Goal: Communication & Community: Answer question/provide support

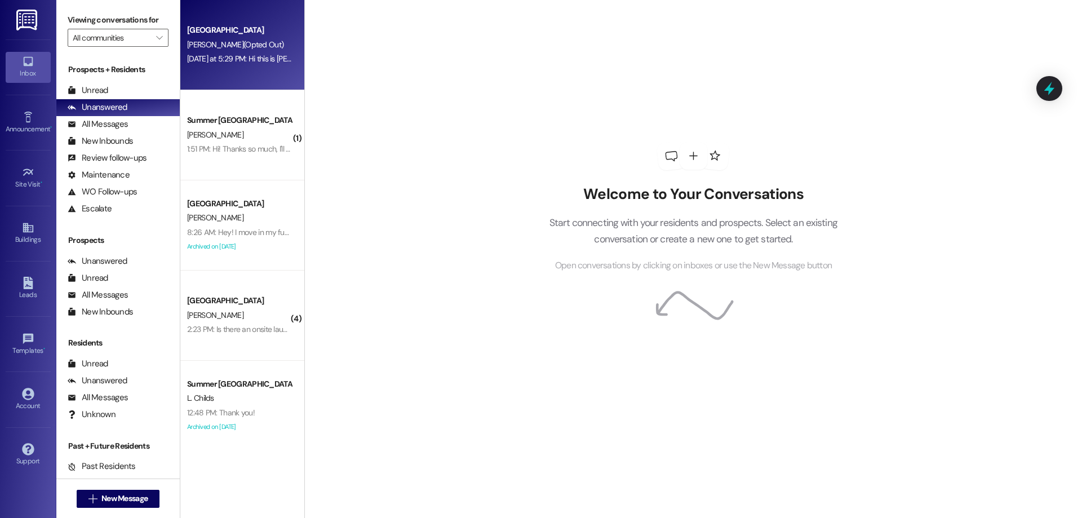
click at [255, 14] on div "Campus Way Prospect E. Kreitlein (Opted Out) Yesterday at 5:29 PM: Hi this is E…" at bounding box center [242, 45] width 124 height 90
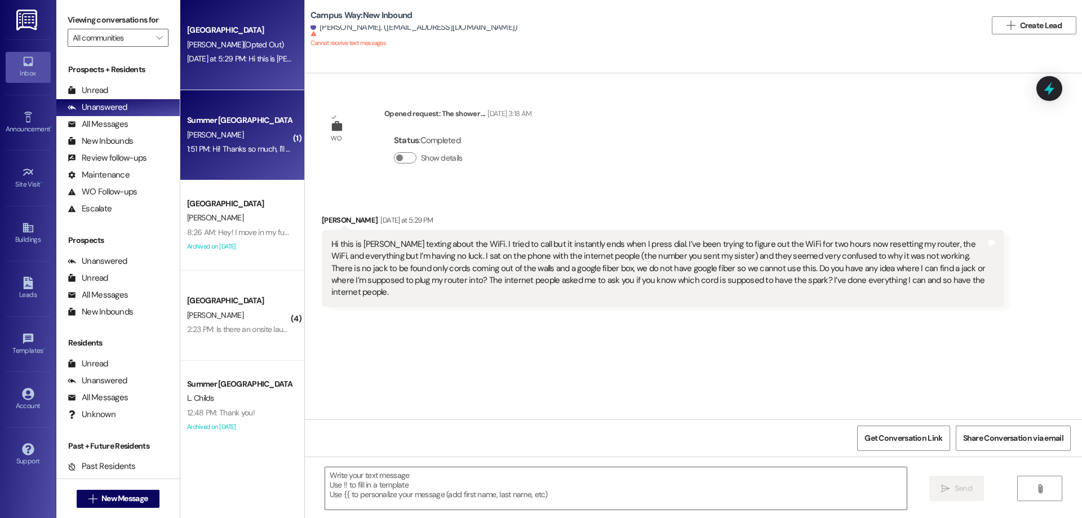
click at [220, 145] on div "1:51 PM: Hi! Thanks so much, I'll give my email a look! What is you guys parkin…" at bounding box center [324, 149] width 275 height 10
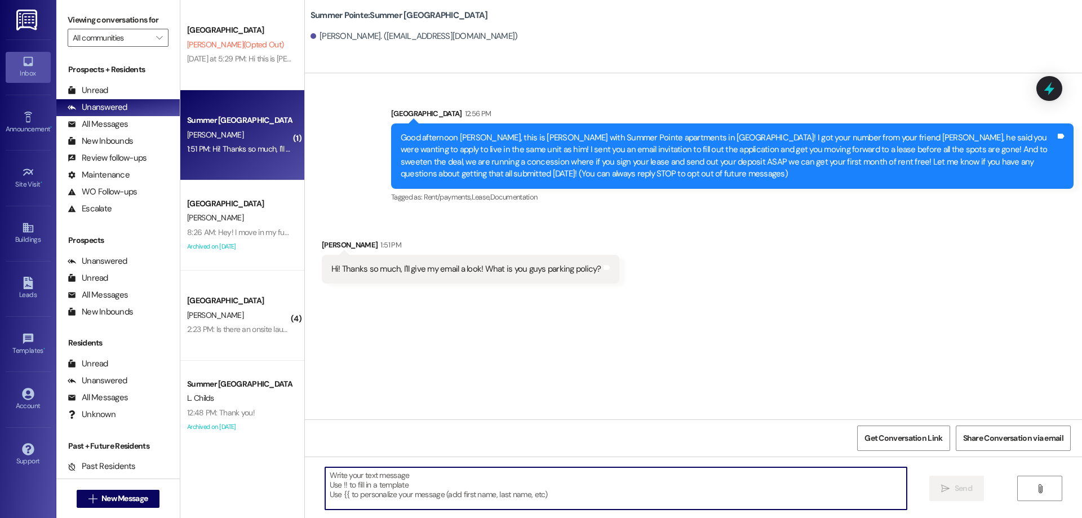
click at [481, 494] on textarea at bounding box center [615, 488] width 581 height 42
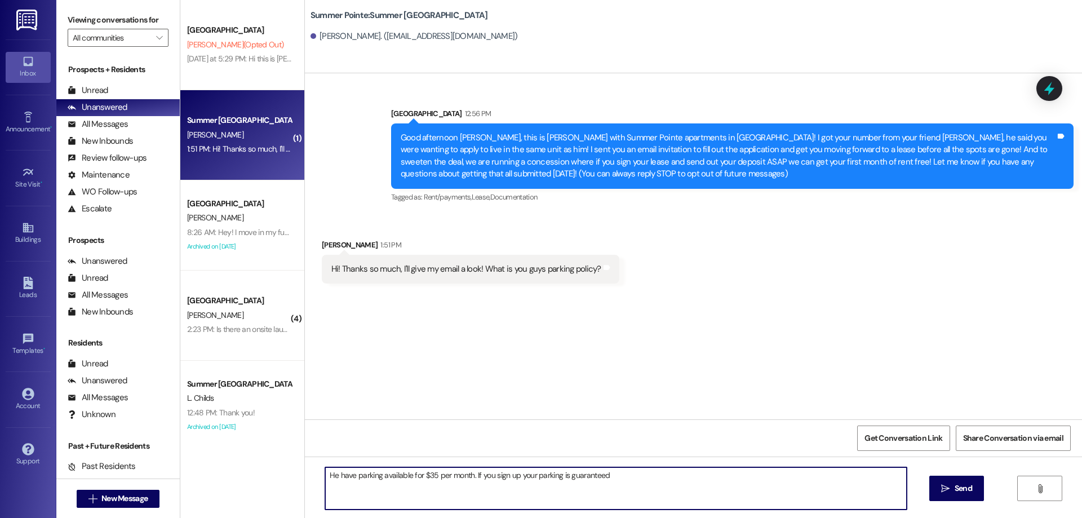
type textarea "He have parking available for $35 per month. If you sign up your parking is gua…"
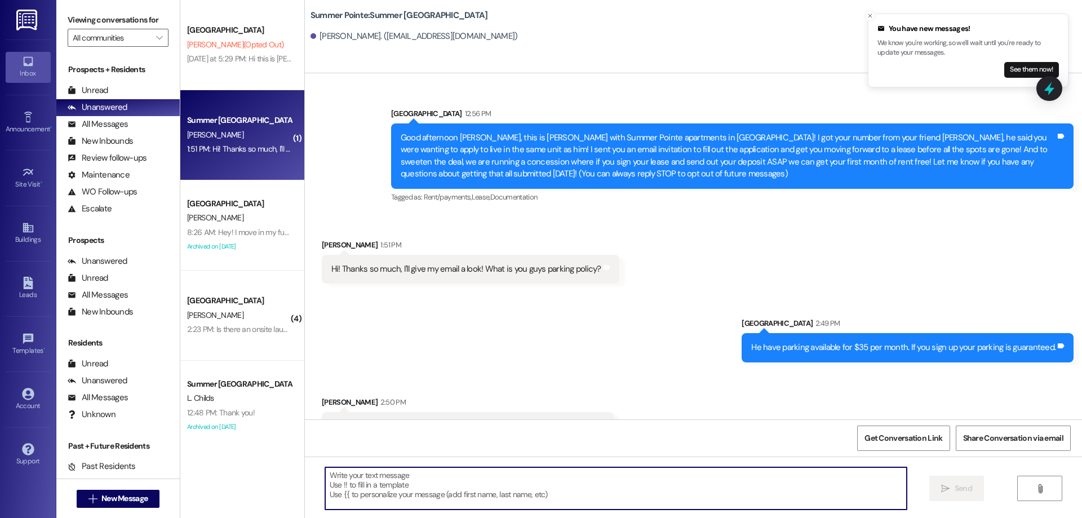
scroll to position [30, 0]
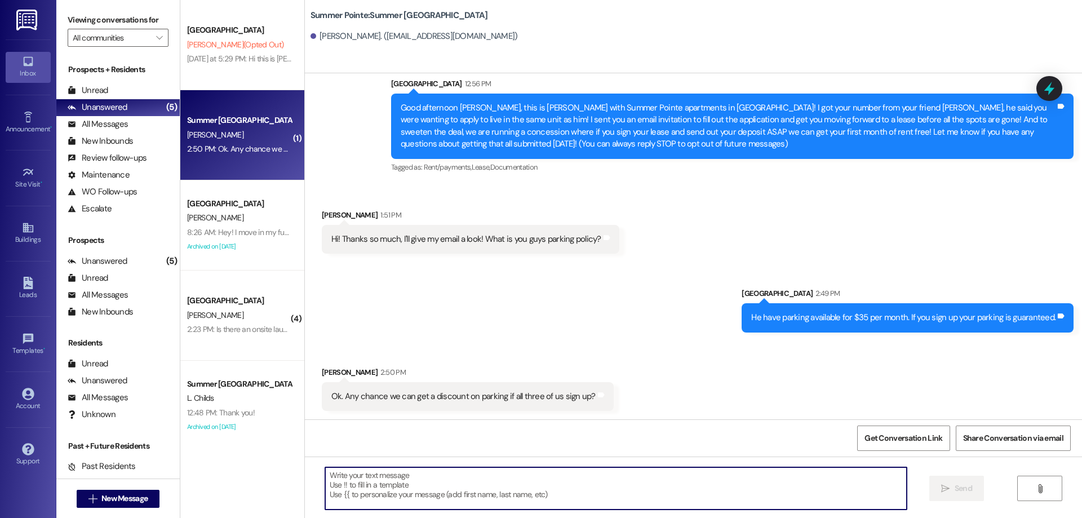
click at [542, 477] on textarea at bounding box center [615, 488] width 581 height 42
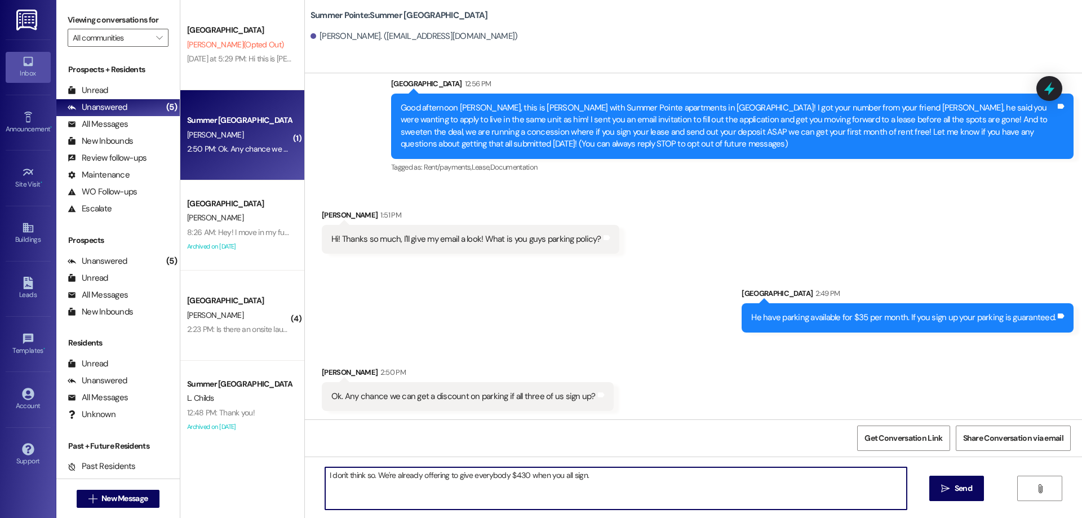
type textarea "I don't think so. We're already offering to give everybody $430 when you all si…"
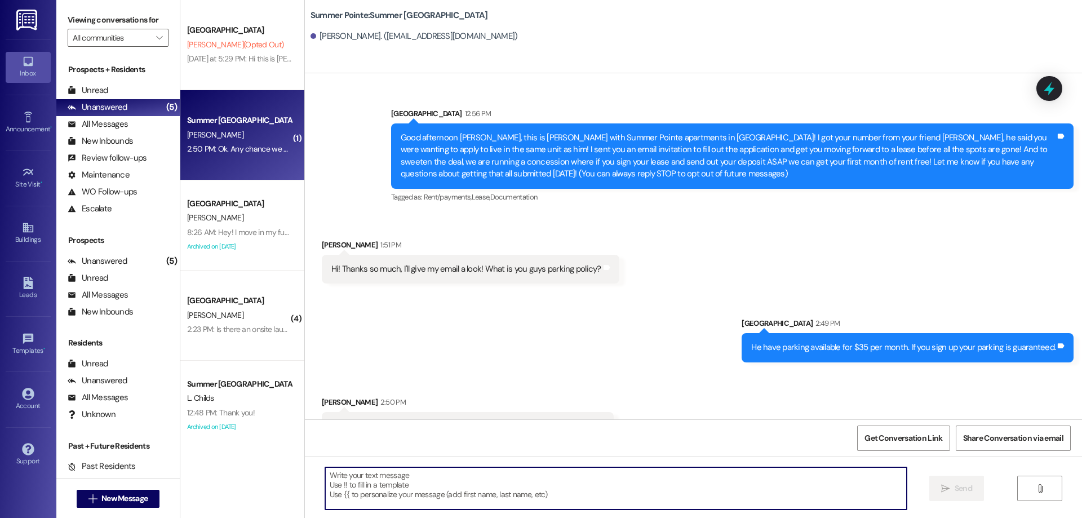
scroll to position [109, 0]
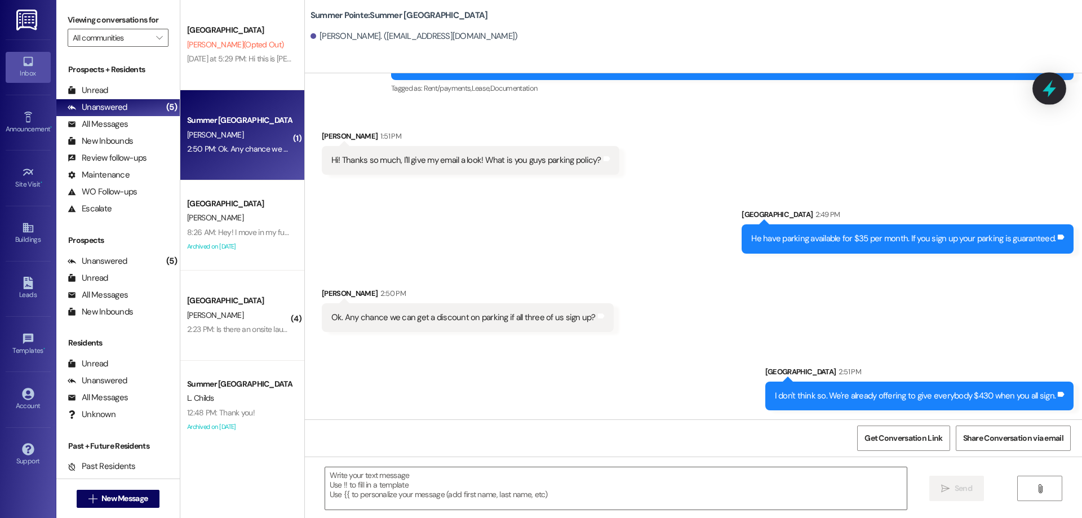
click at [1046, 91] on icon at bounding box center [1049, 88] width 14 height 17
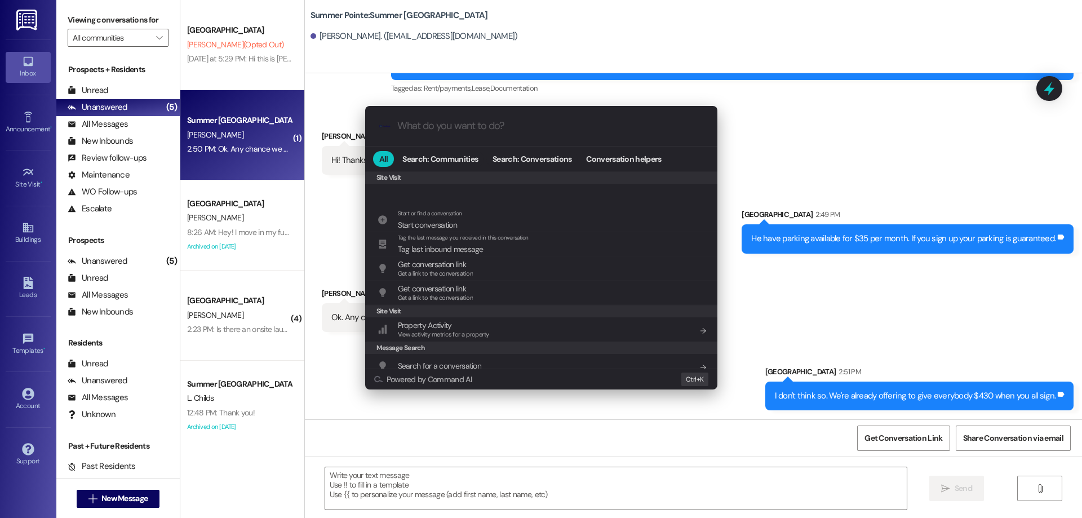
scroll to position [504, 0]
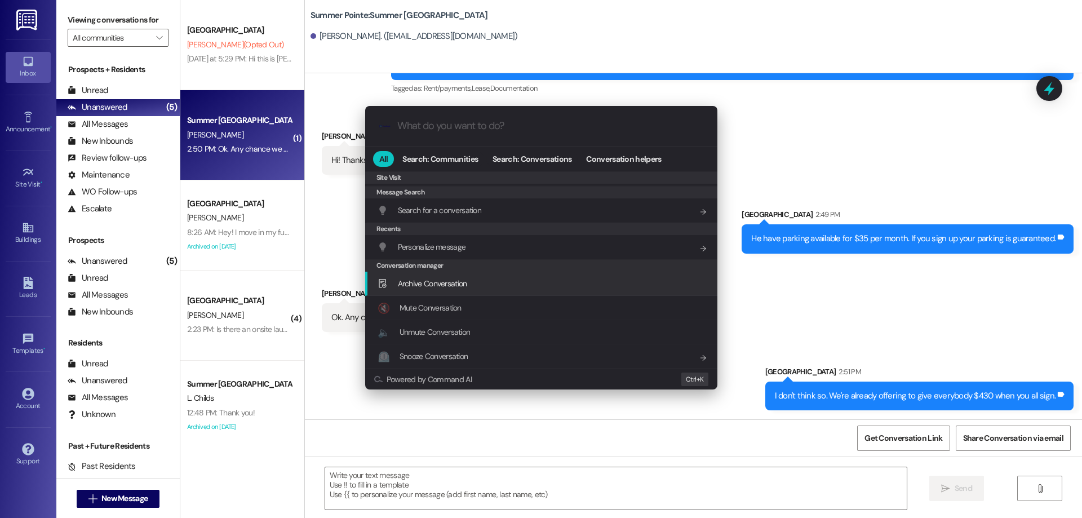
click at [448, 280] on span "Archive Conversation" at bounding box center [432, 283] width 69 height 10
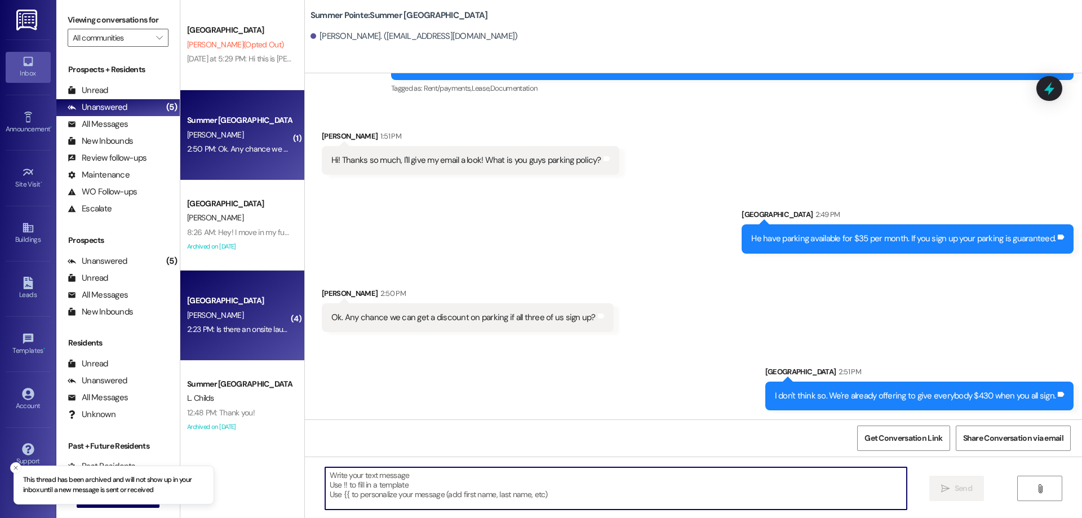
click at [269, 299] on div "[GEOGRAPHIC_DATA]" at bounding box center [239, 301] width 104 height 12
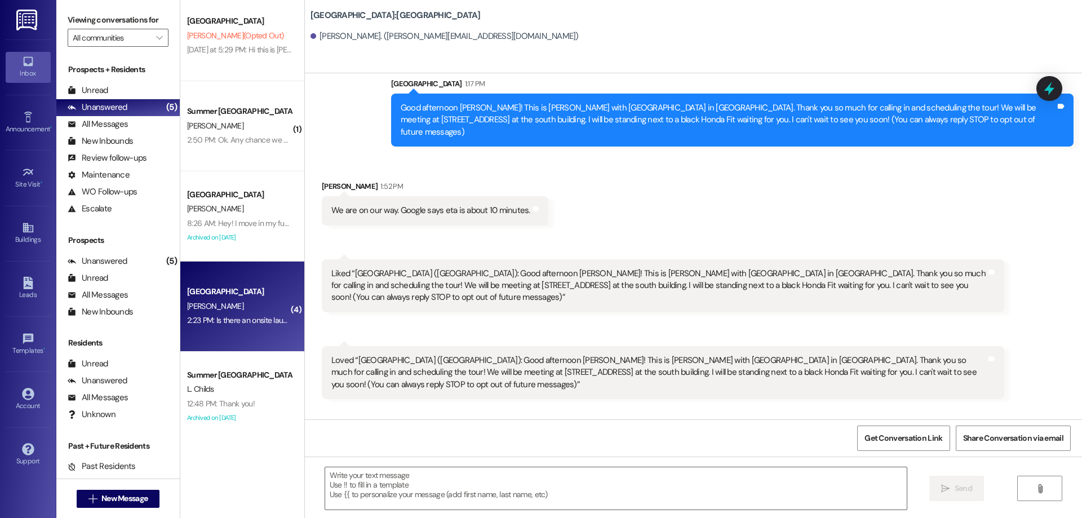
scroll to position [13, 0]
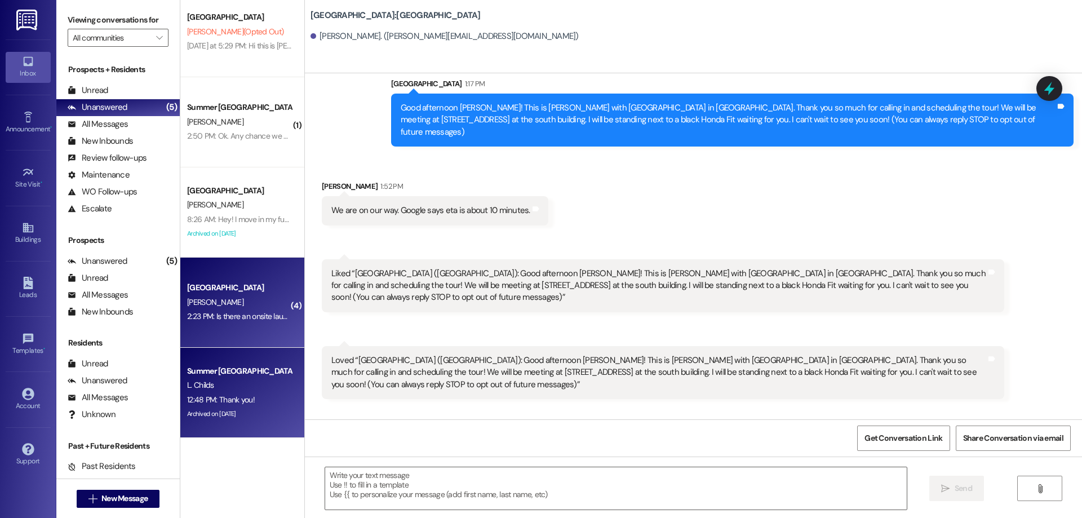
click at [265, 383] on div "L. Childs" at bounding box center [239, 385] width 106 height 14
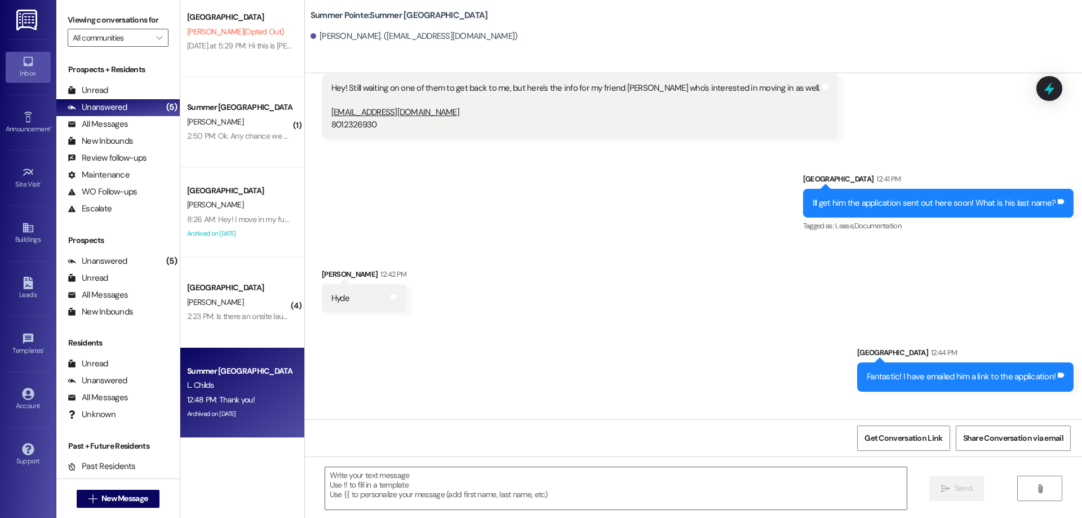
scroll to position [872, 0]
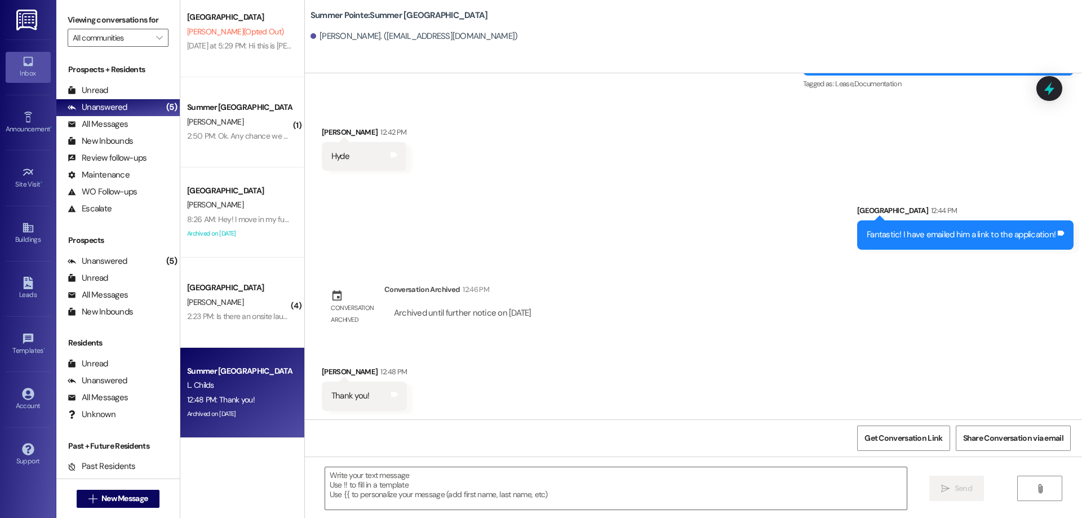
click at [1060, 80] on div at bounding box center [1049, 88] width 26 height 25
click at [1054, 82] on icon at bounding box center [1048, 88] width 19 height 19
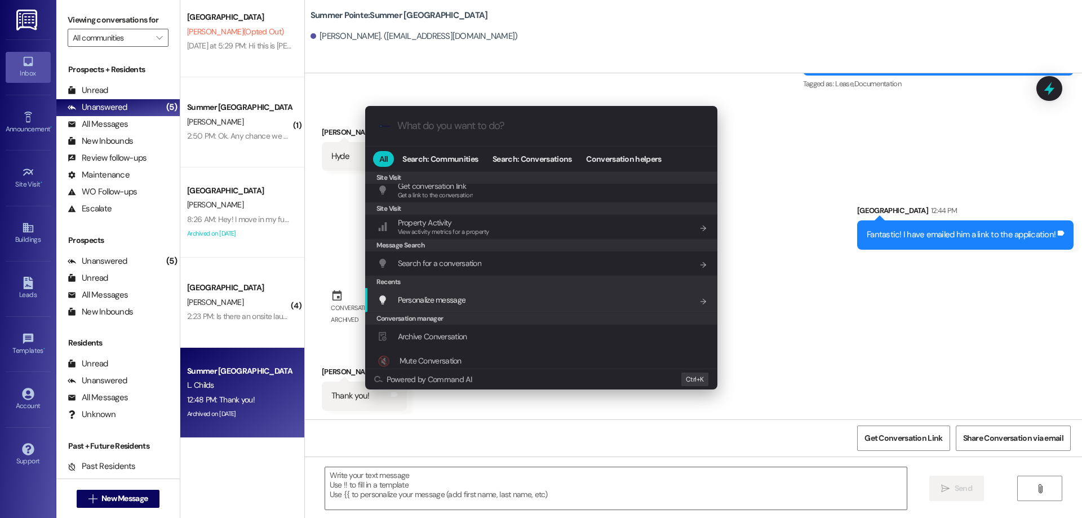
scroll to position [504, 0]
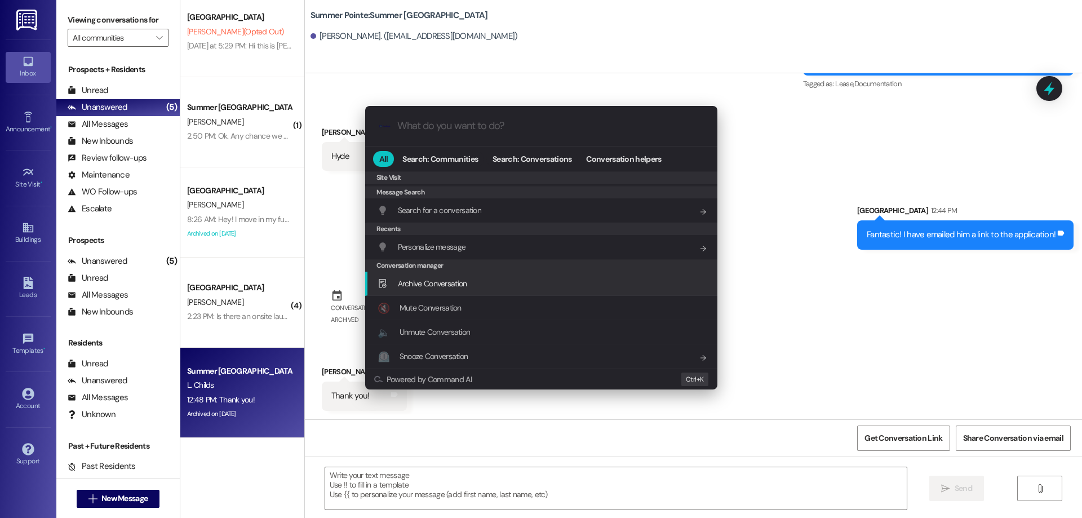
click at [468, 286] on div "Archive Conversation Add shortcut" at bounding box center [542, 283] width 330 height 12
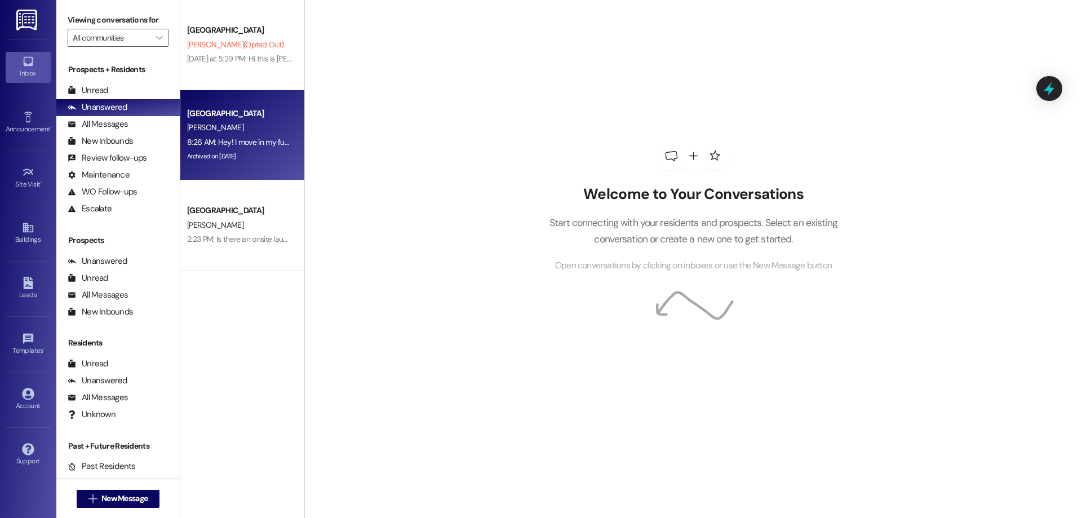
click at [235, 118] on div "[GEOGRAPHIC_DATA]" at bounding box center [239, 114] width 104 height 12
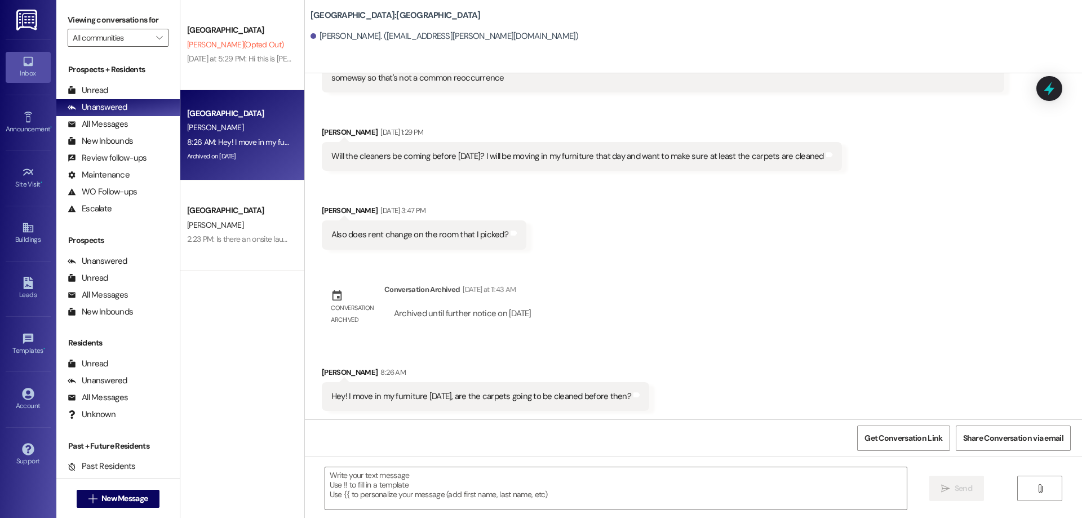
scroll to position [782, 0]
click at [537, 476] on textarea at bounding box center [615, 488] width 581 height 42
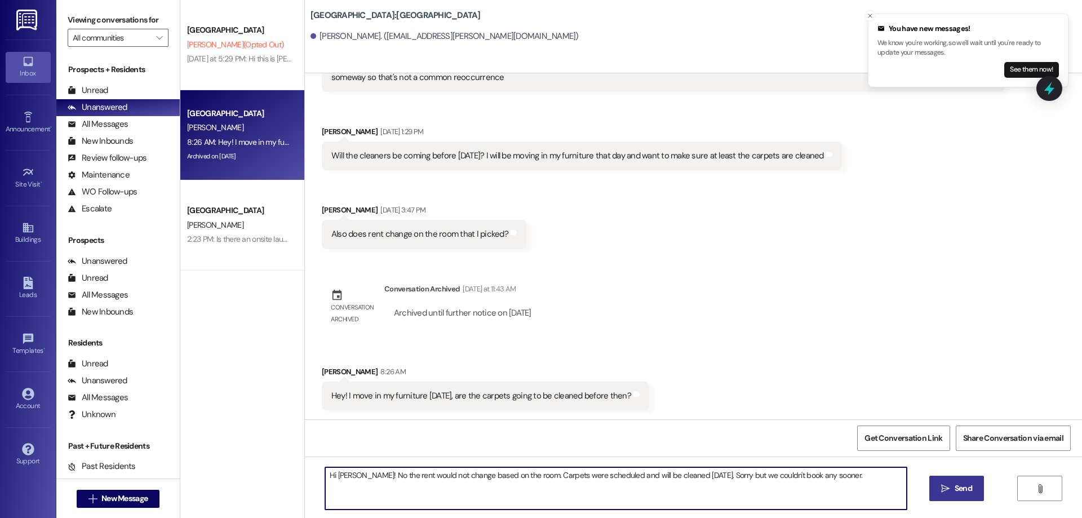
type textarea "Hi [PERSON_NAME]! No the rent would not change based on the room. Carpets were …"
click at [942, 481] on button " Send" at bounding box center [956, 488] width 55 height 25
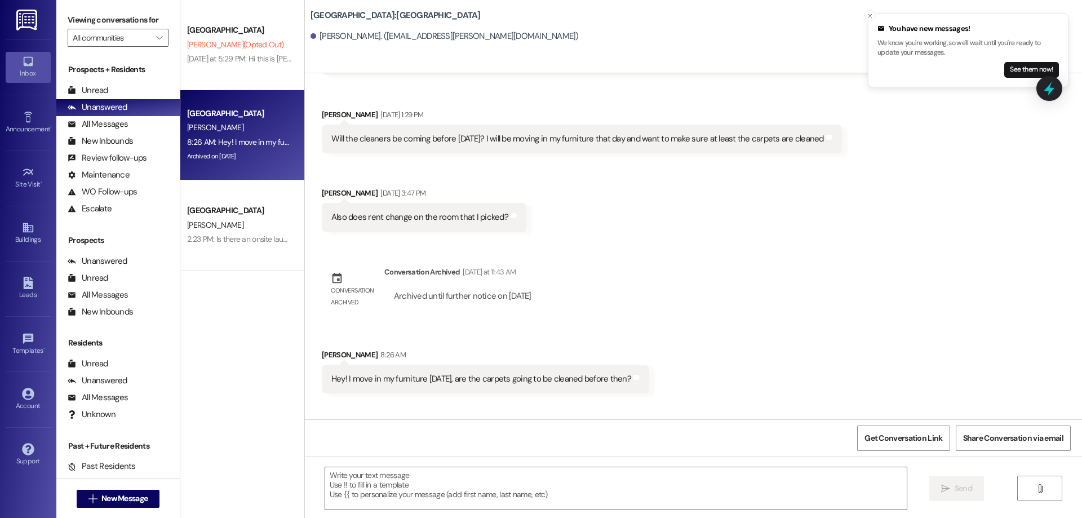
scroll to position [860, 0]
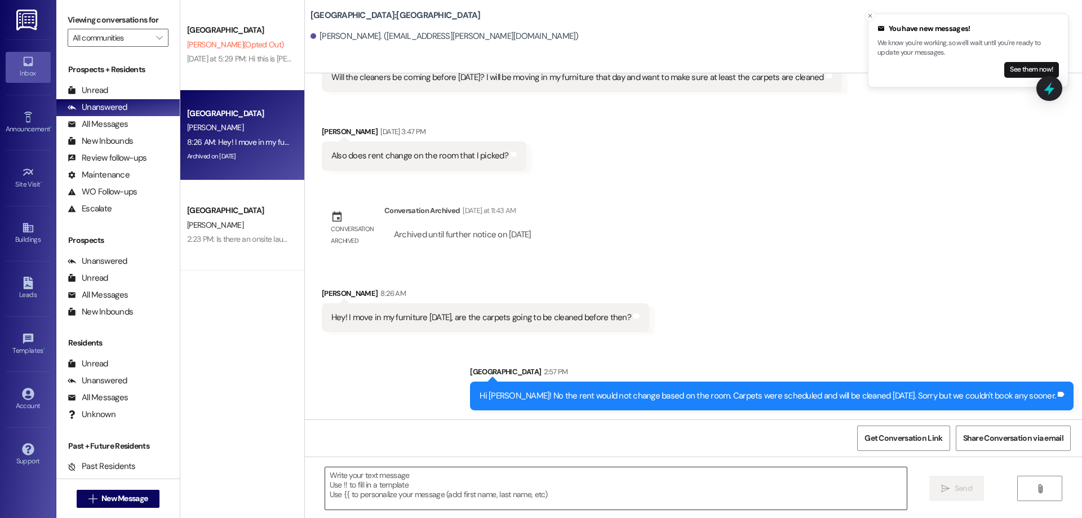
click at [513, 491] on textarea at bounding box center [615, 488] width 581 height 42
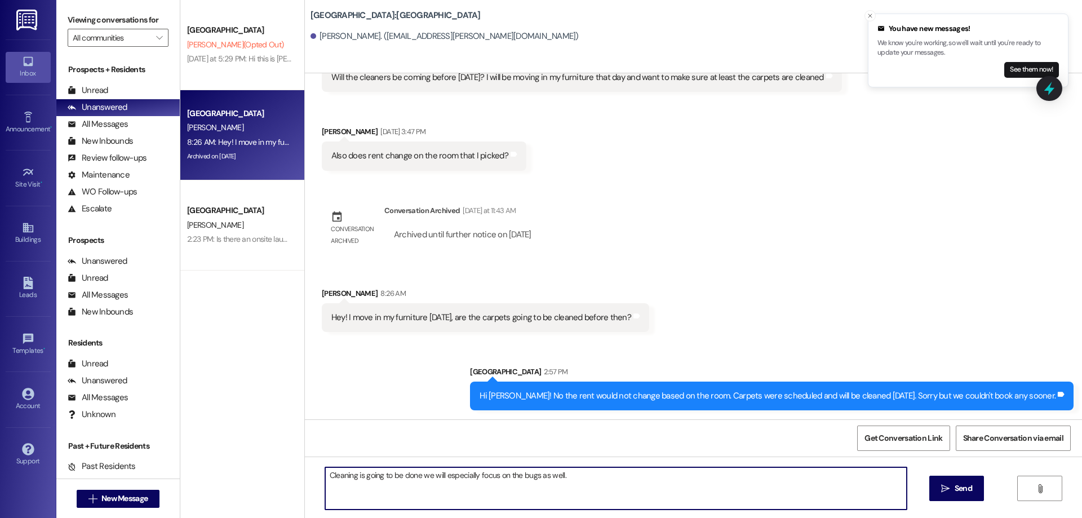
type textarea "Cleaning is going to be done we will especially focus on the bugs as well."
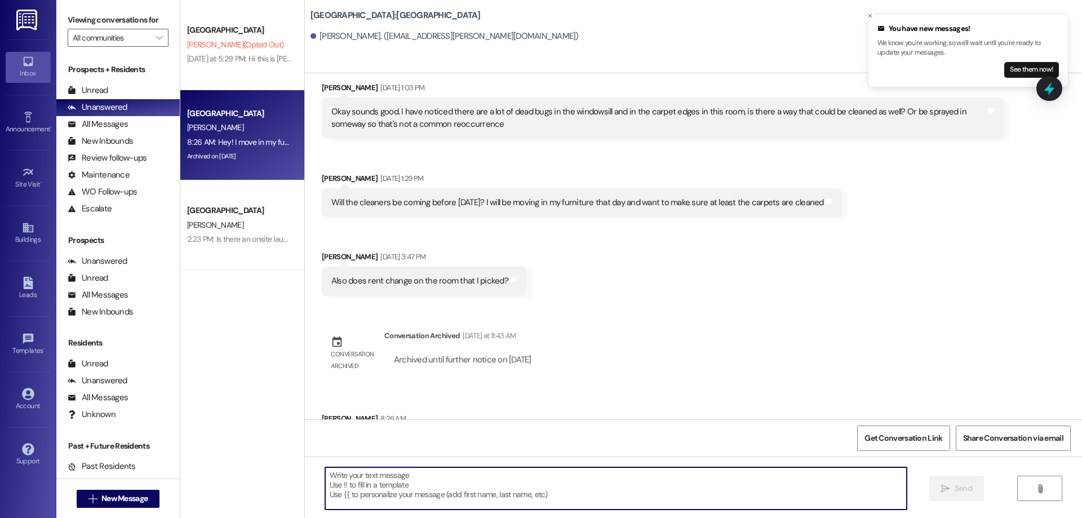
scroll to position [939, 0]
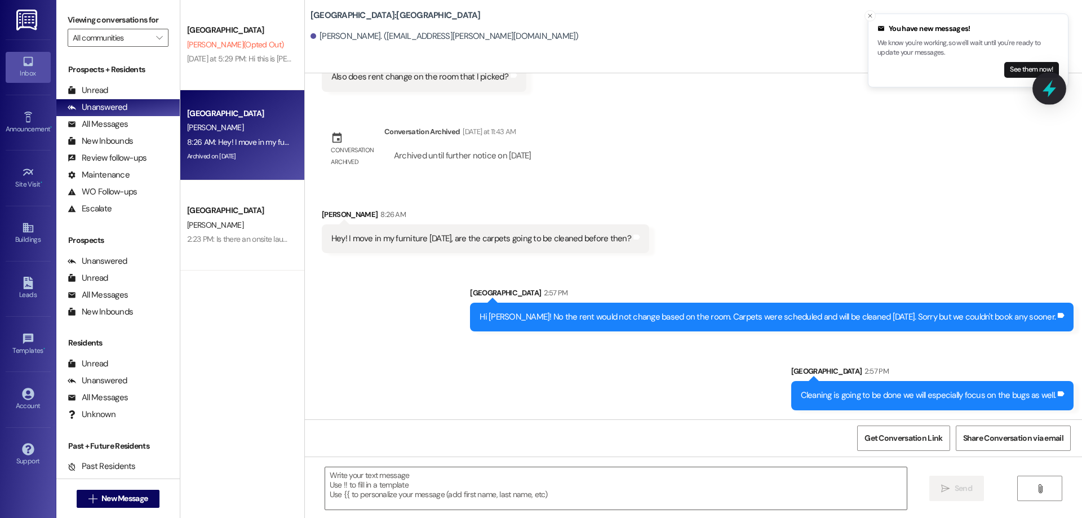
click at [1046, 97] on icon at bounding box center [1048, 88] width 19 height 19
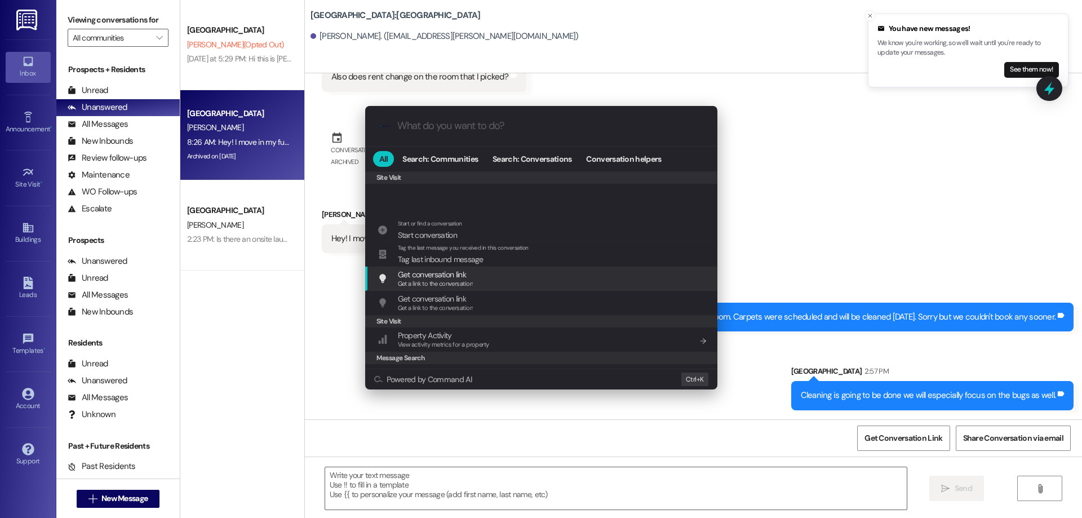
scroll to position [504, 0]
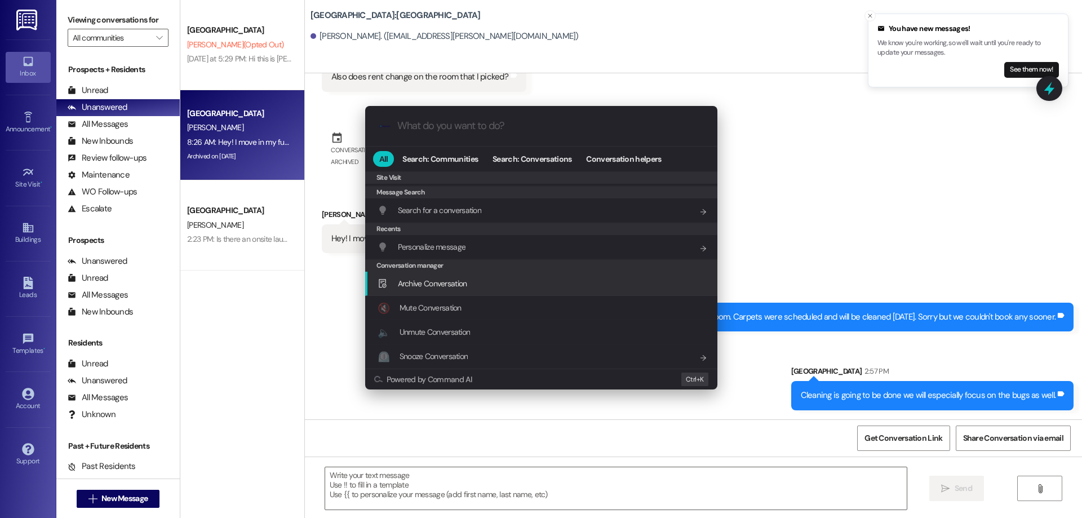
click at [450, 283] on span "Archive Conversation" at bounding box center [432, 283] width 69 height 10
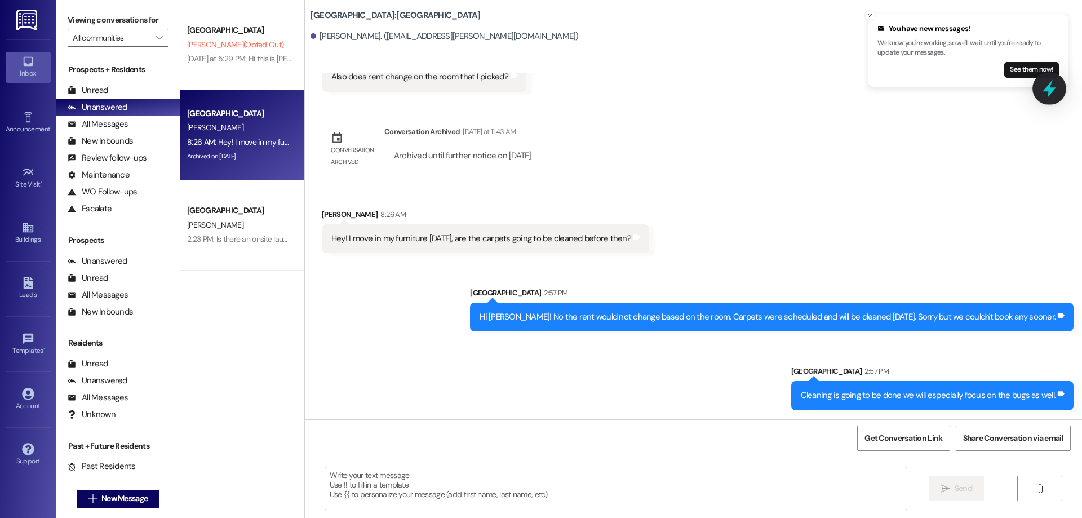
click at [1052, 87] on icon at bounding box center [1048, 88] width 19 height 19
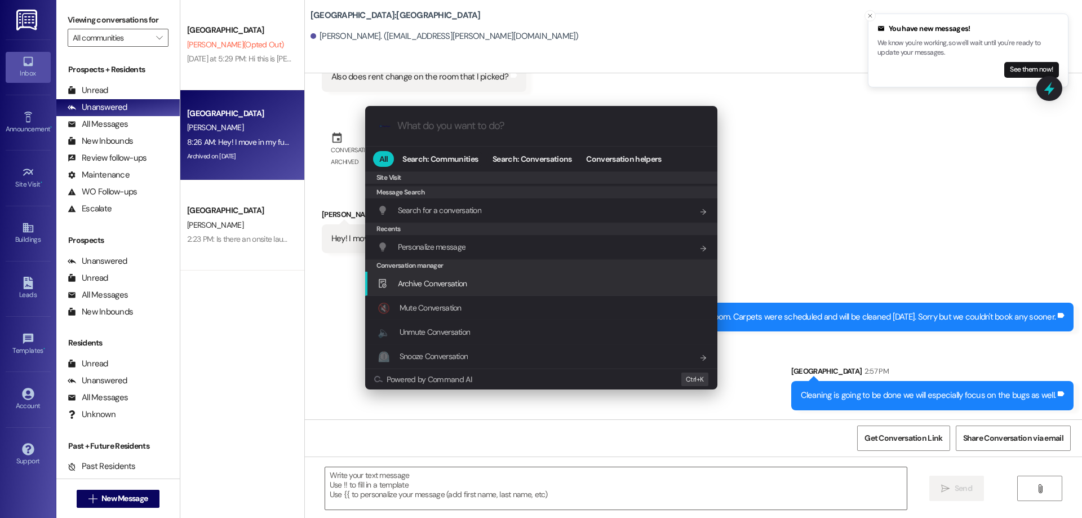
click at [506, 275] on div "Archive Conversation Add shortcut" at bounding box center [541, 284] width 352 height 24
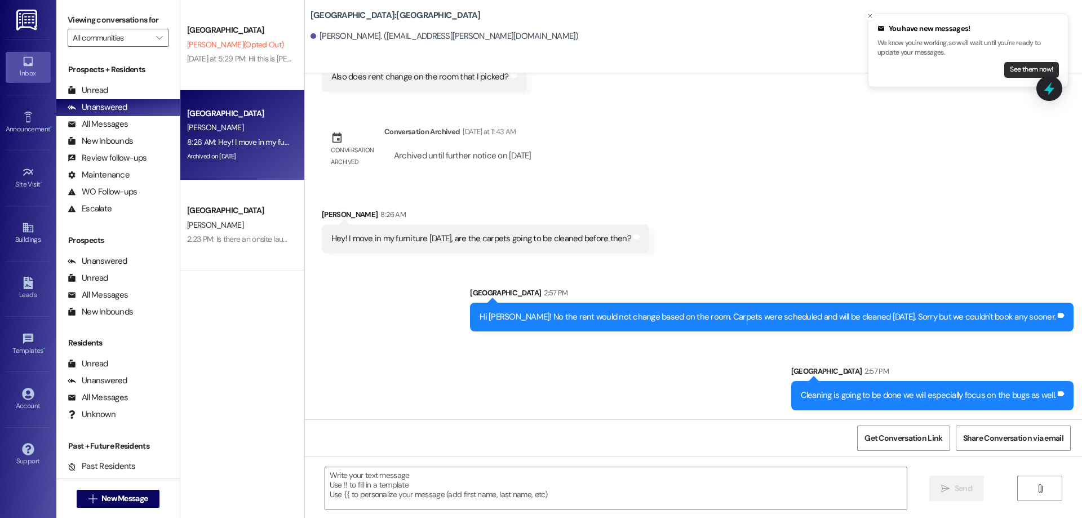
click at [1022, 67] on button "See them now!" at bounding box center [1031, 70] width 55 height 16
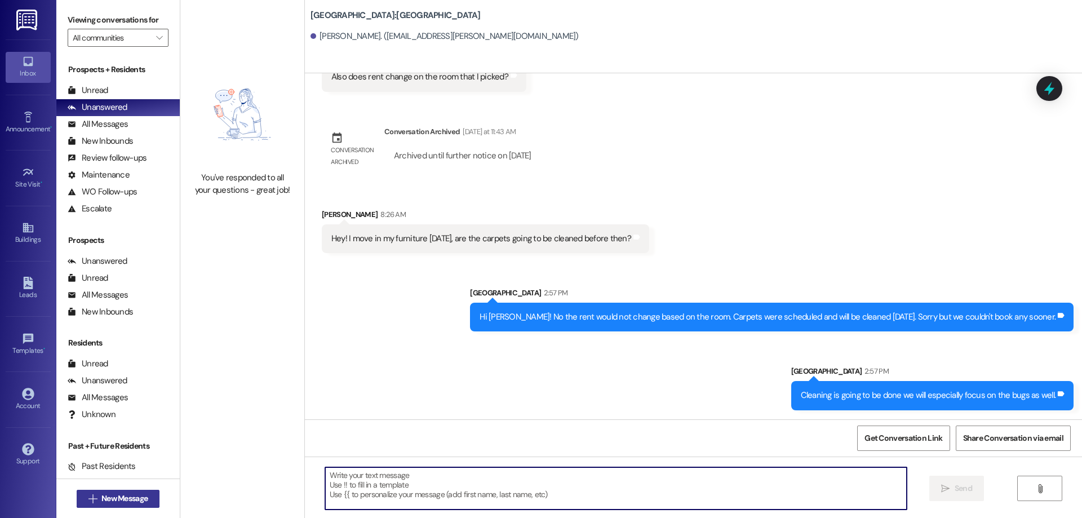
click at [128, 496] on span "New Message" at bounding box center [124, 498] width 46 height 12
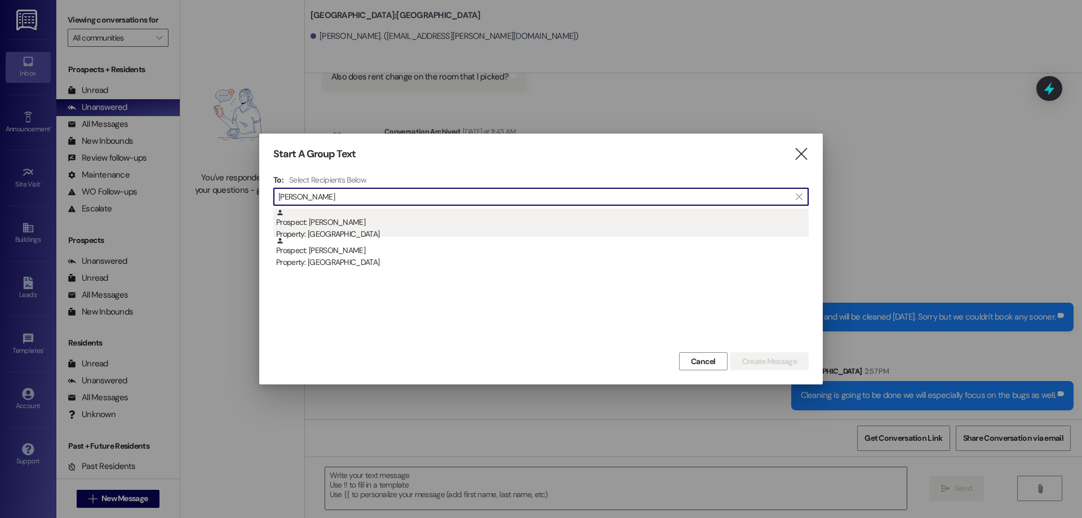
type input "[PERSON_NAME]"
click at [369, 229] on div "Property: [GEOGRAPHIC_DATA]" at bounding box center [542, 234] width 532 height 12
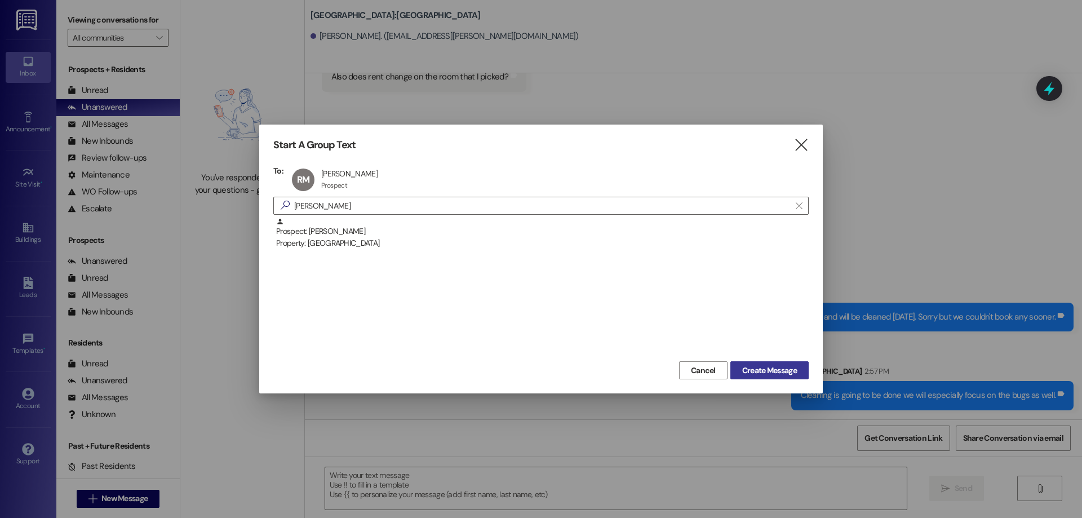
click at [758, 376] on span "Create Message" at bounding box center [769, 371] width 55 height 12
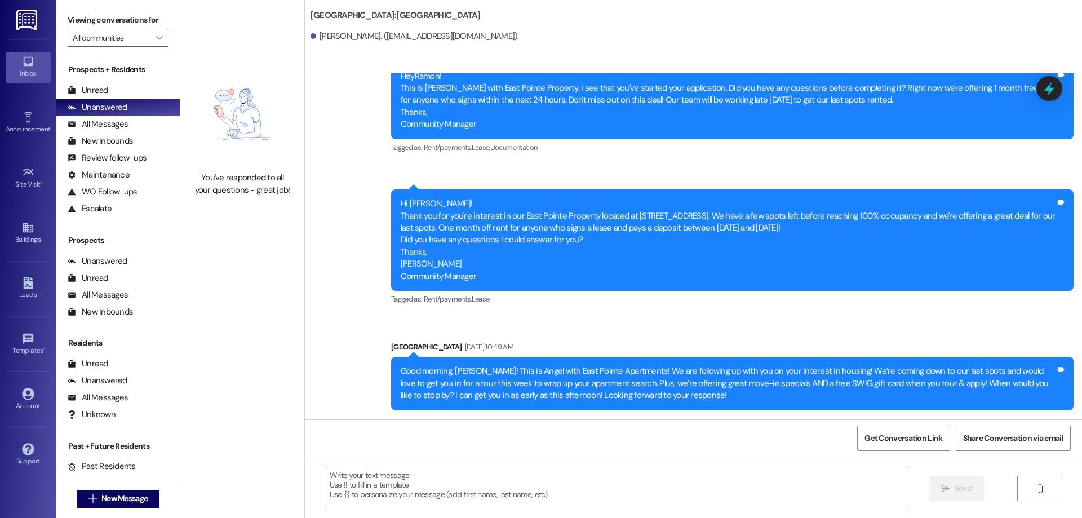
scroll to position [647, 0]
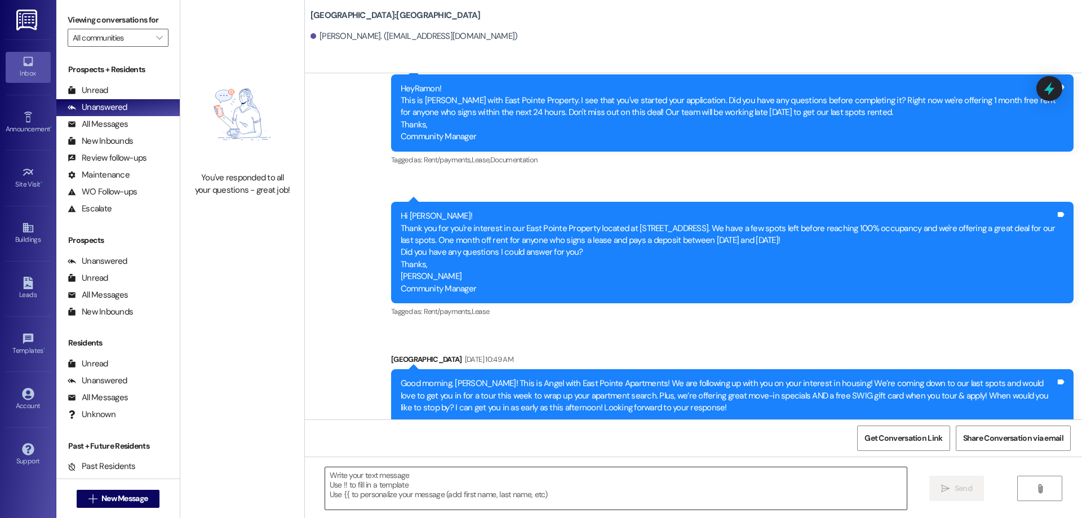
click at [543, 482] on textarea at bounding box center [615, 488] width 581 height 42
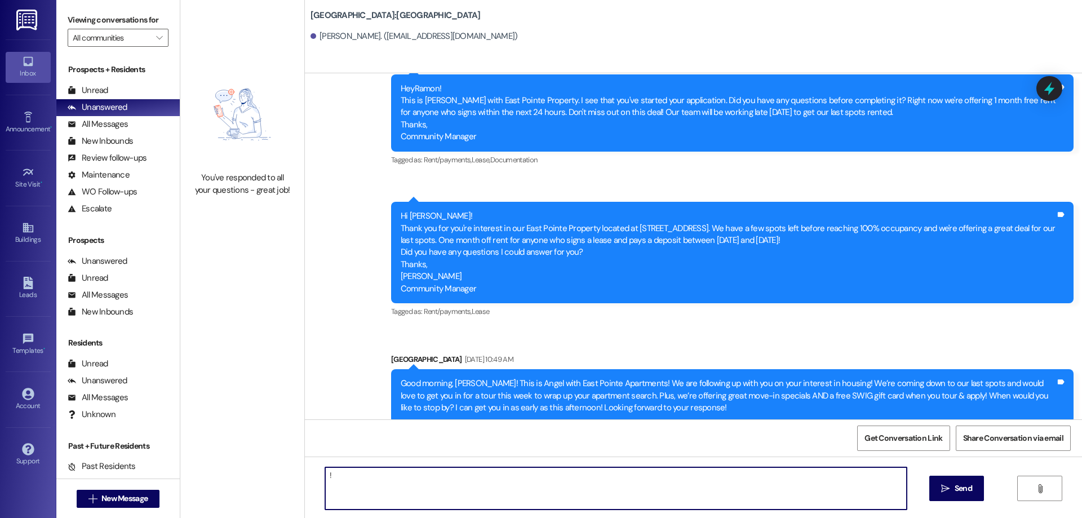
type textarea "!!"
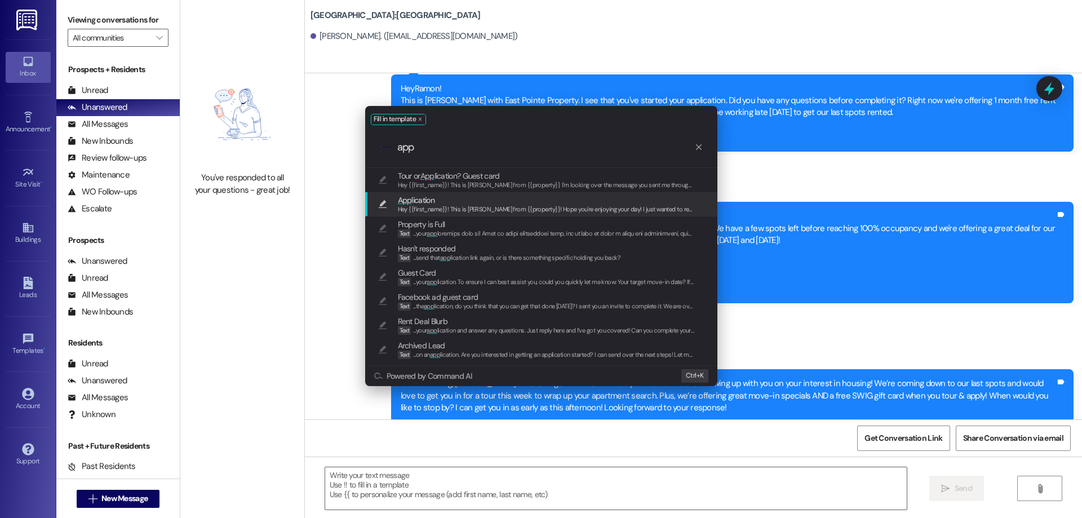
type input "app"
click at [466, 200] on span "App lication" at bounding box center [546, 200] width 297 height 12
type textarea "Hey {{first_name}}! This is [PERSON_NAME] from {{property}}! Hope you're enjoyi…"
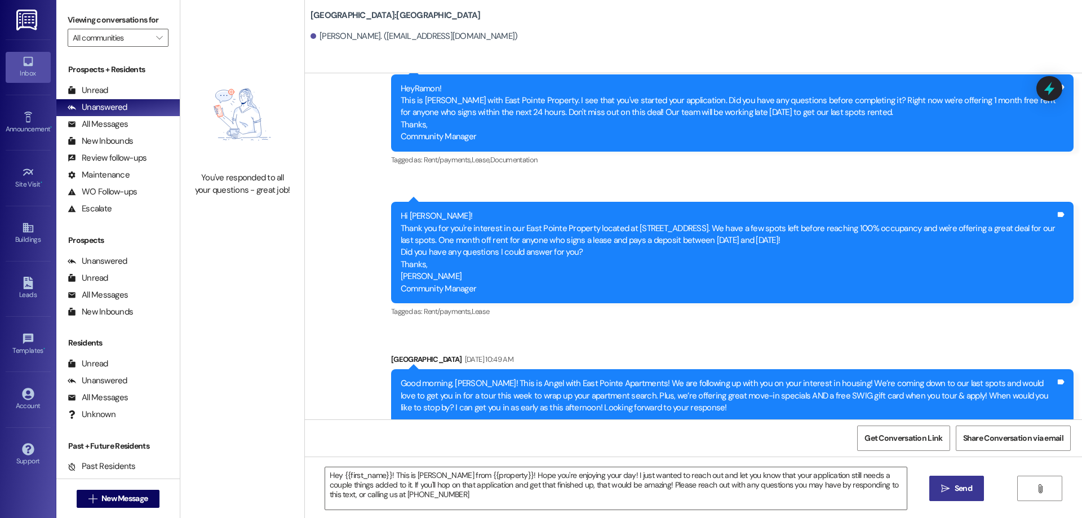
click at [941, 487] on icon "" at bounding box center [945, 488] width 8 height 9
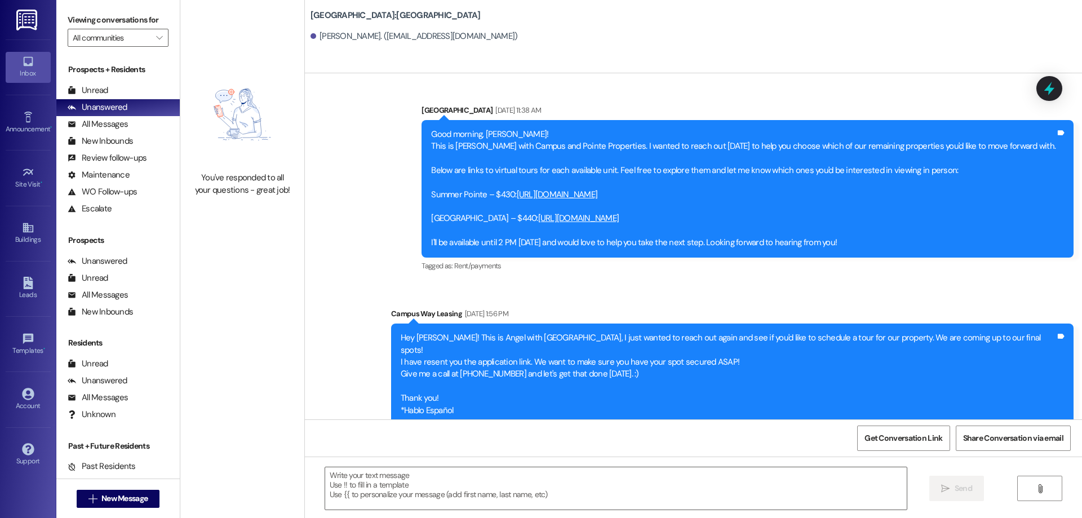
scroll to position [0, 0]
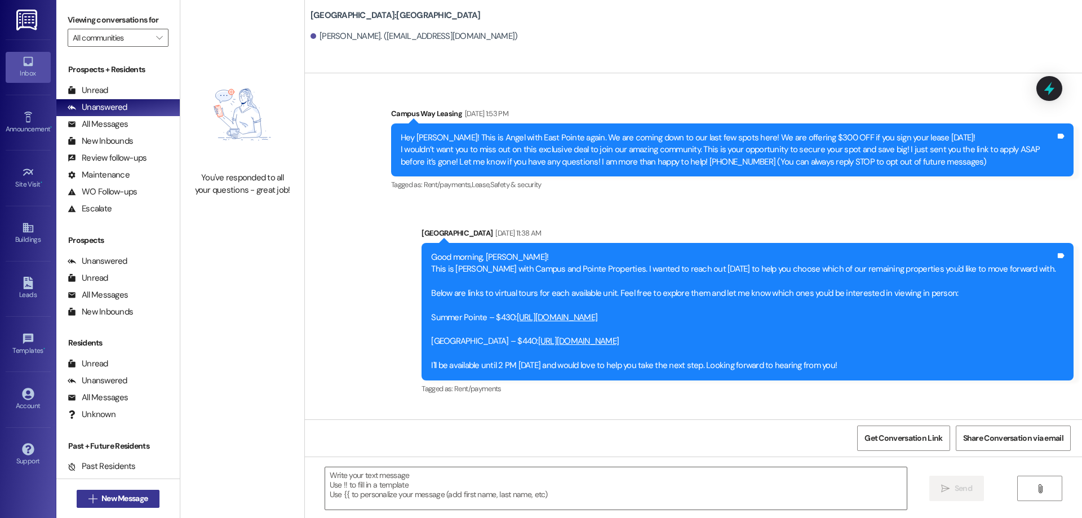
click at [130, 501] on span "New Message" at bounding box center [124, 498] width 46 height 12
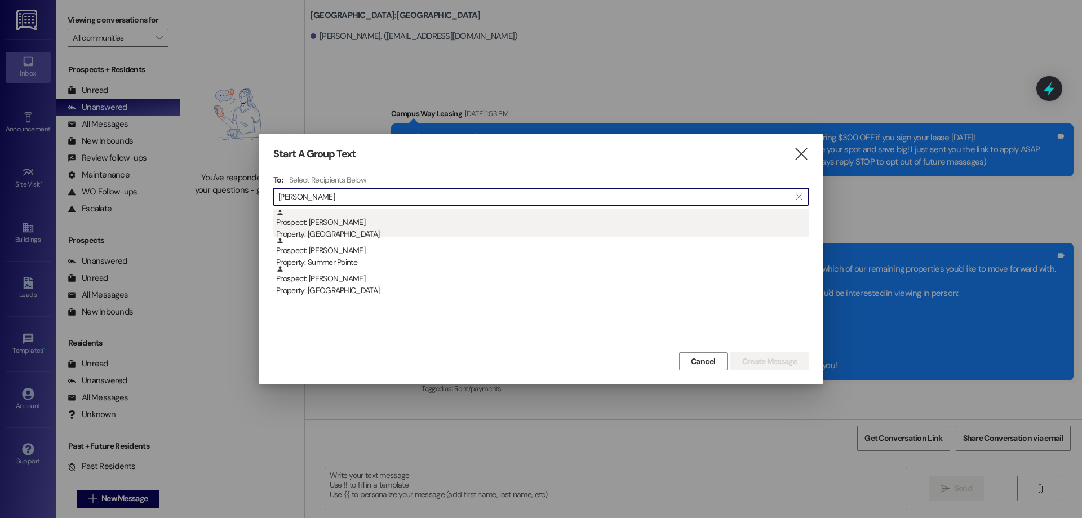
type input "[PERSON_NAME]"
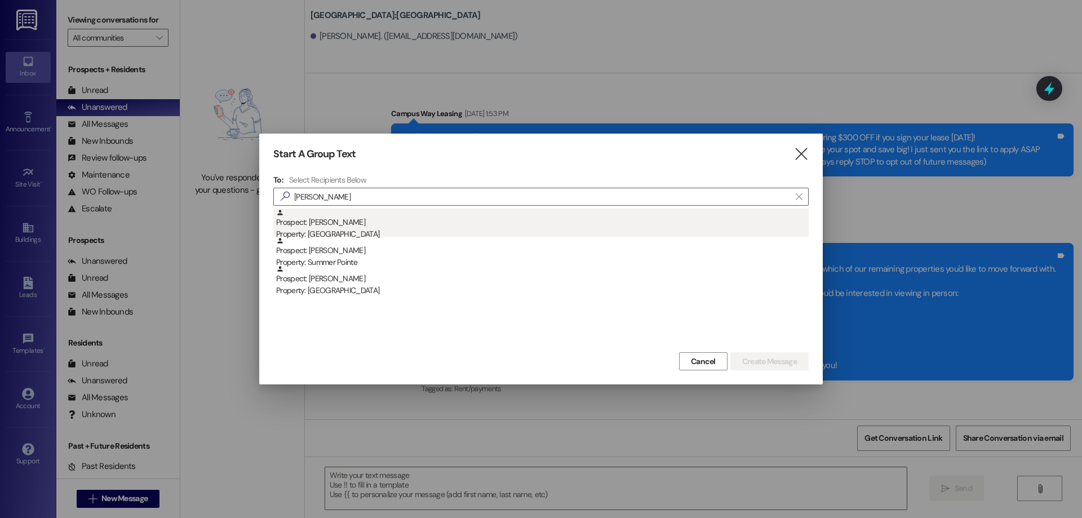
click at [466, 220] on div "Prospect: [PERSON_NAME] Property: [GEOGRAPHIC_DATA]" at bounding box center [542, 224] width 532 height 32
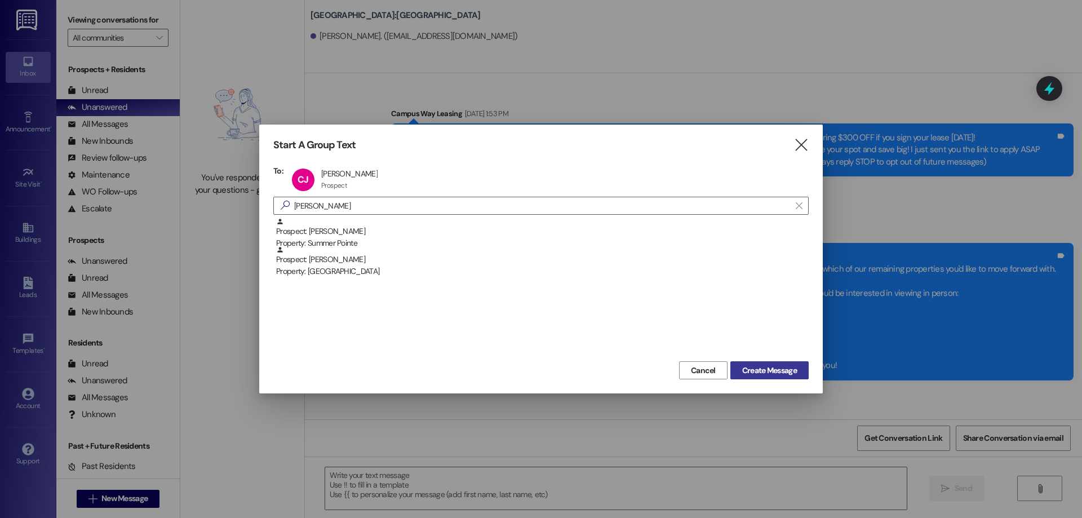
click at [771, 379] on button "Create Message" at bounding box center [769, 370] width 78 height 18
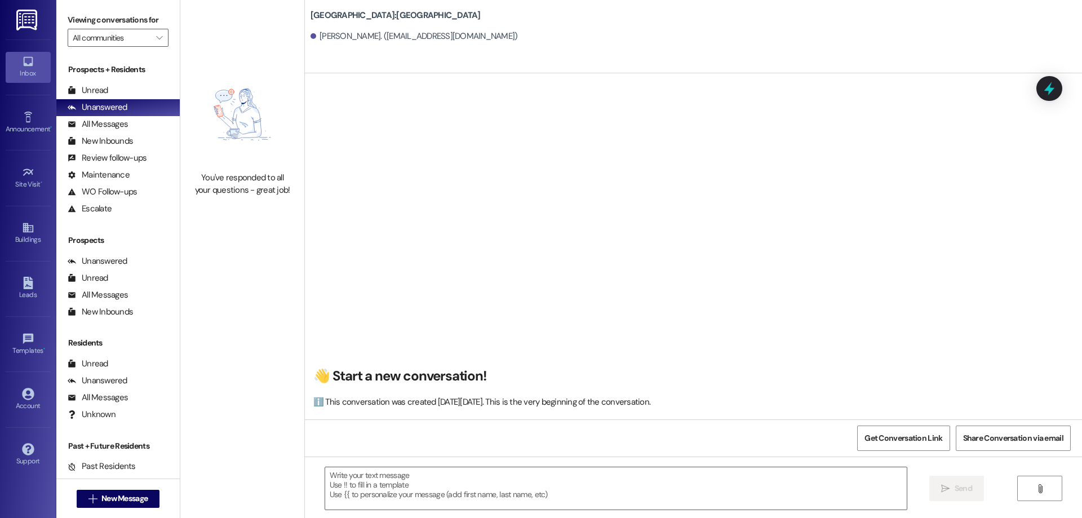
scroll to position [1, 0]
click at [401, 489] on textarea at bounding box center [615, 488] width 581 height 42
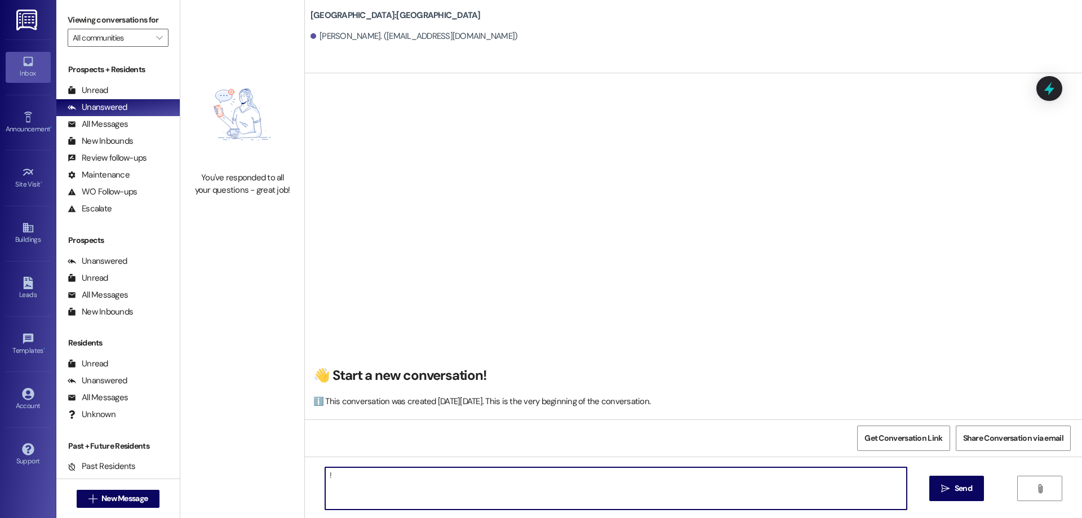
type textarea "!!"
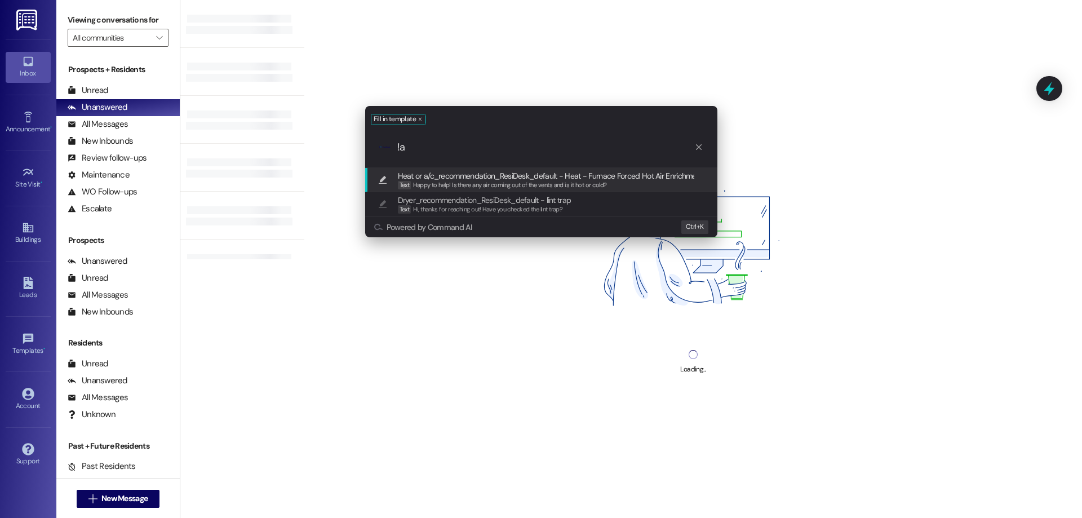
type input "!"
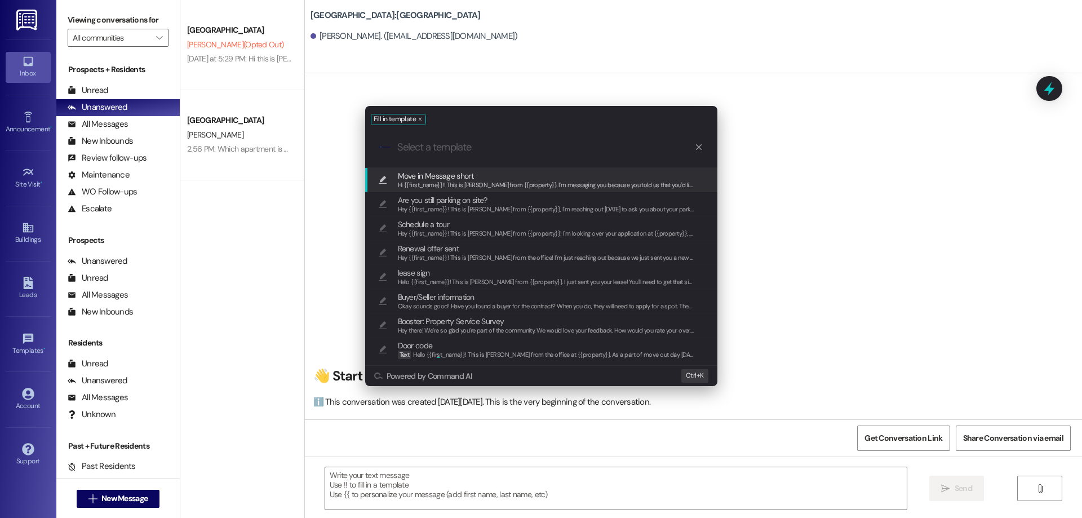
type input "s"
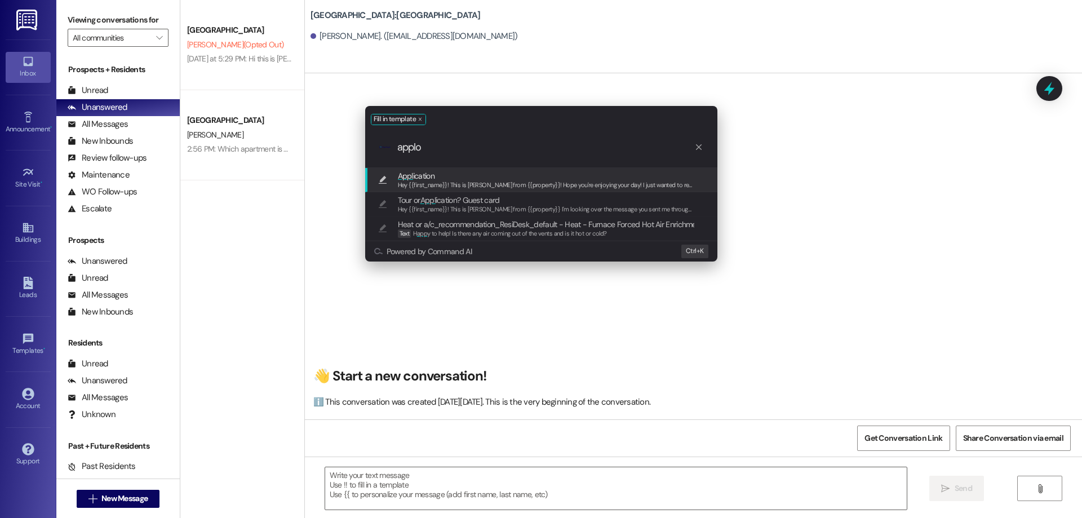
type input "applo"
click at [526, 181] on span "Hey {{first_name}}! This is [PERSON_NAME] from {{property}}! Hope you're enjoyi…" at bounding box center [896, 185] width 996 height 8
type textarea "Hey {{first_name}}! This is [PERSON_NAME] from {{property}}! Hope you're enjoyi…"
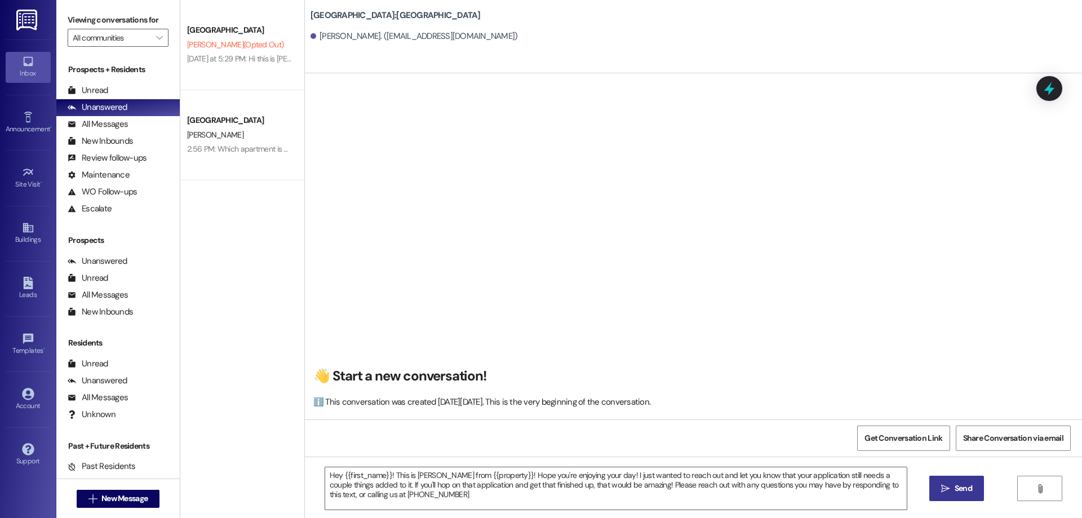
click at [941, 490] on icon "" at bounding box center [945, 488] width 8 height 9
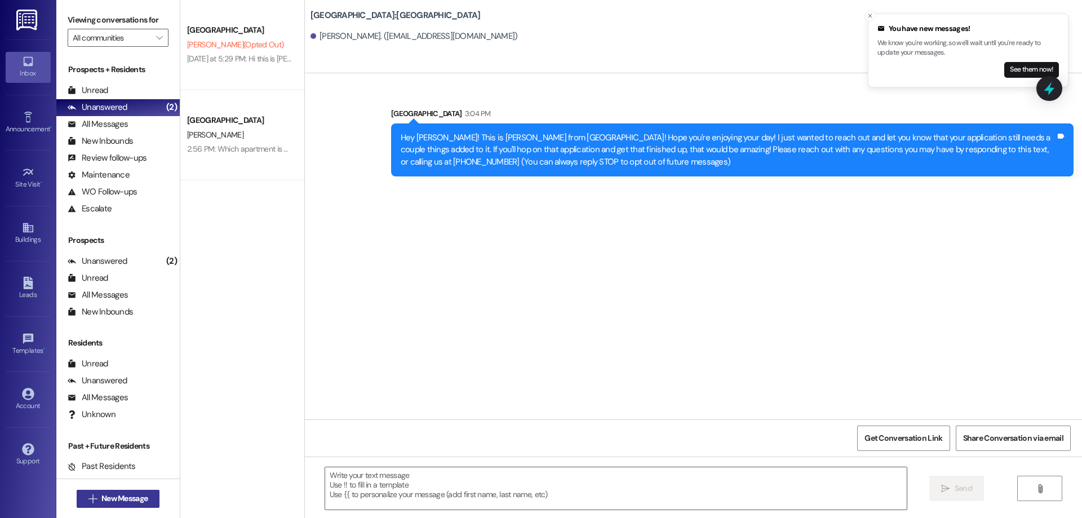
click at [91, 493] on span " New Message" at bounding box center [118, 498] width 64 height 12
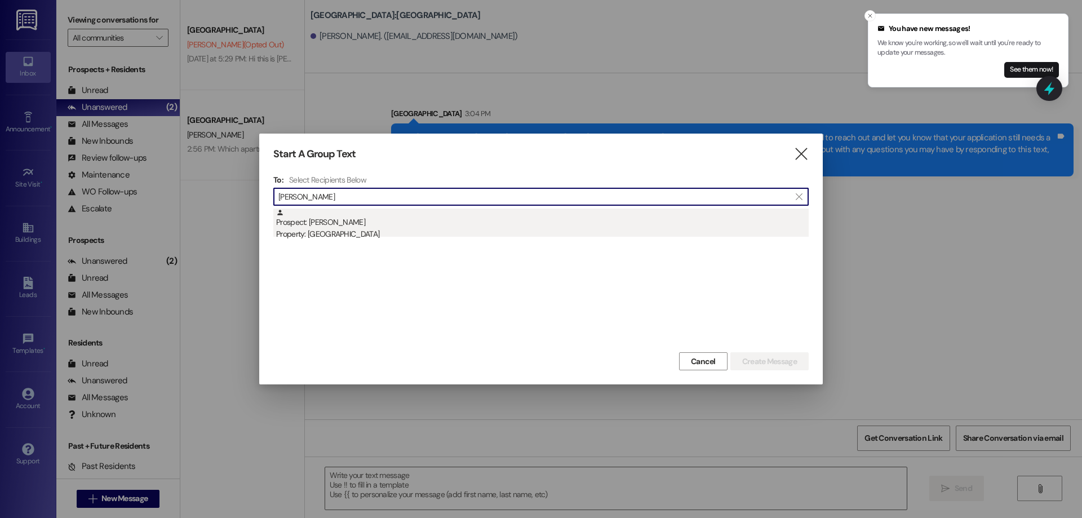
type input "[PERSON_NAME]"
click at [553, 234] on div "Property: [GEOGRAPHIC_DATA]" at bounding box center [542, 234] width 532 height 12
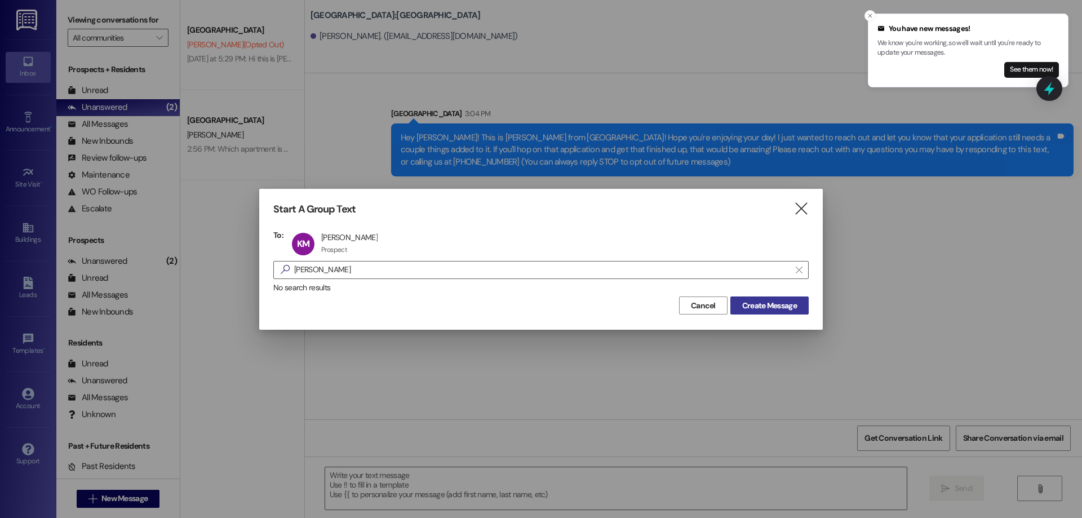
click at [770, 312] on button "Create Message" at bounding box center [769, 305] width 78 height 18
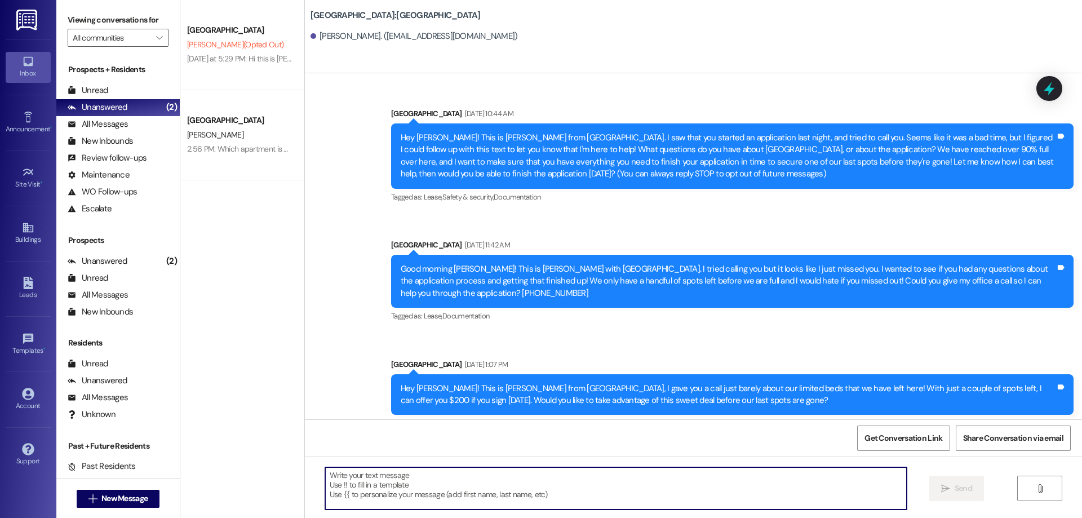
click at [544, 499] on textarea at bounding box center [615, 488] width 581 height 42
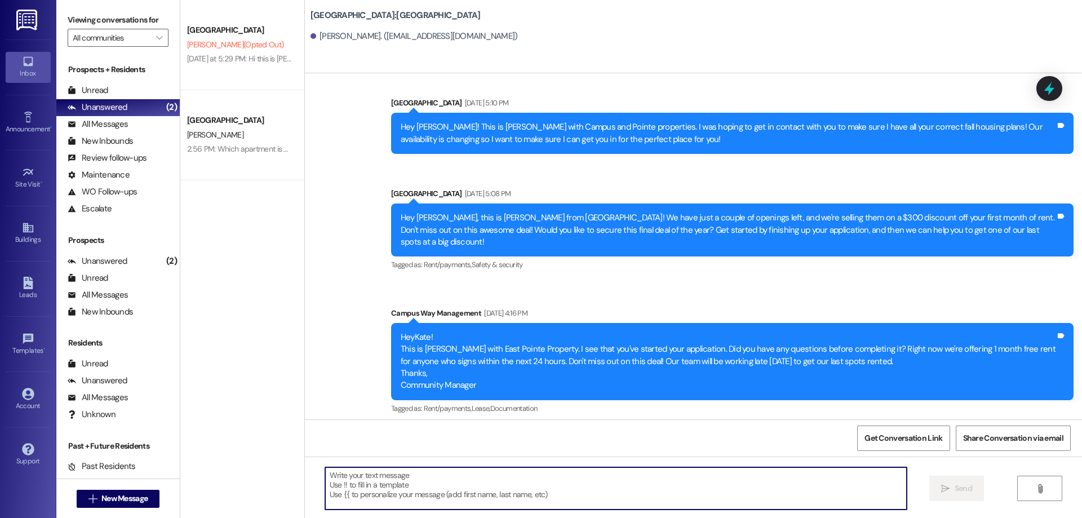
scroll to position [584, 0]
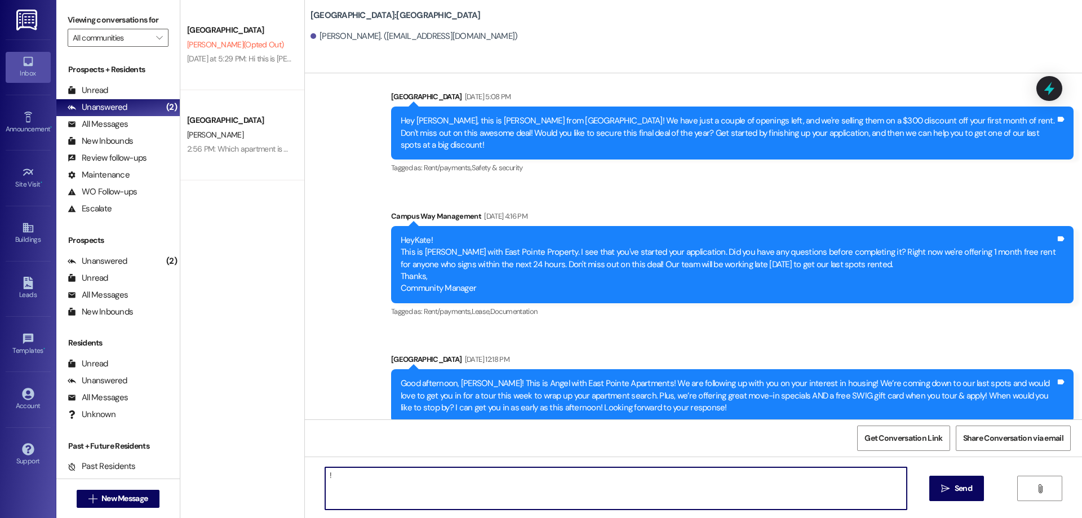
type textarea "!!"
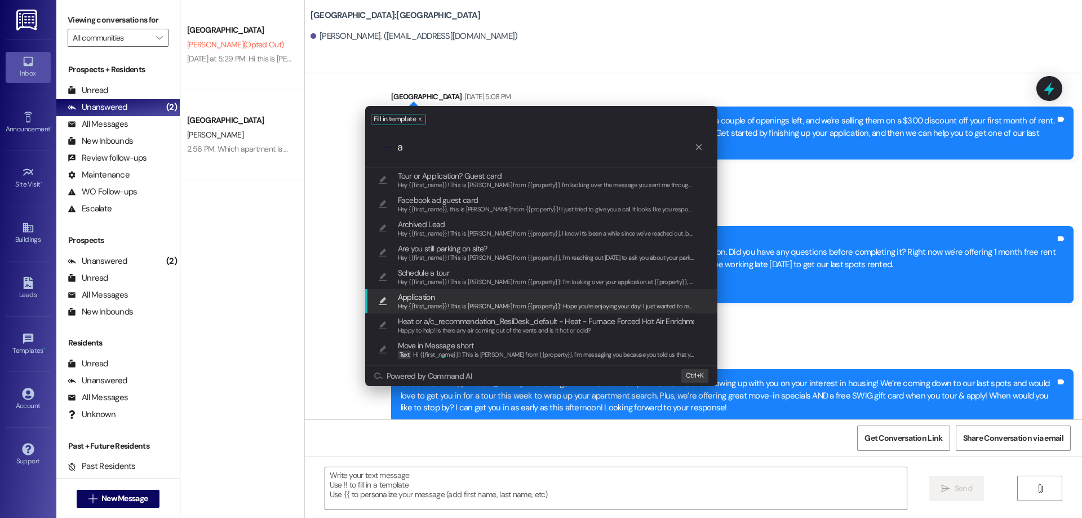
type input "a"
click at [505, 297] on span "Application" at bounding box center [546, 297] width 297 height 12
type textarea "Hey {{first_name}}! This is [PERSON_NAME] from {{property}}! Hope you're enjoyi…"
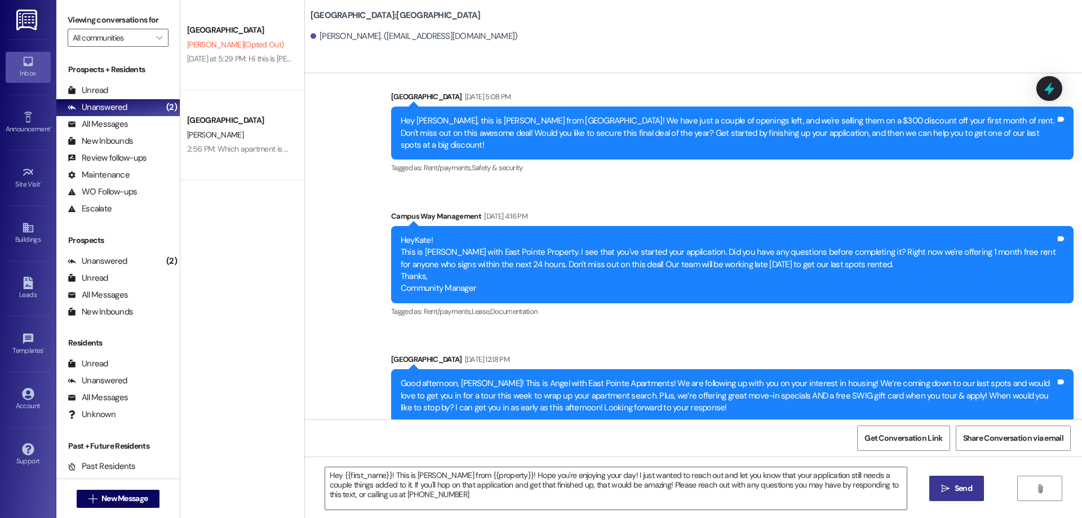
click at [972, 499] on button " Send" at bounding box center [956, 488] width 55 height 25
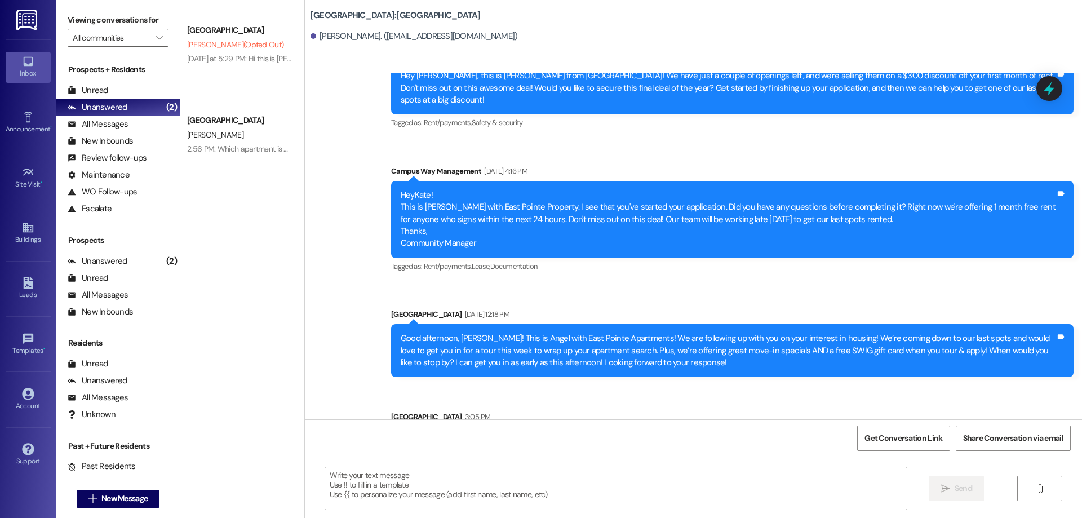
scroll to position [675, 0]
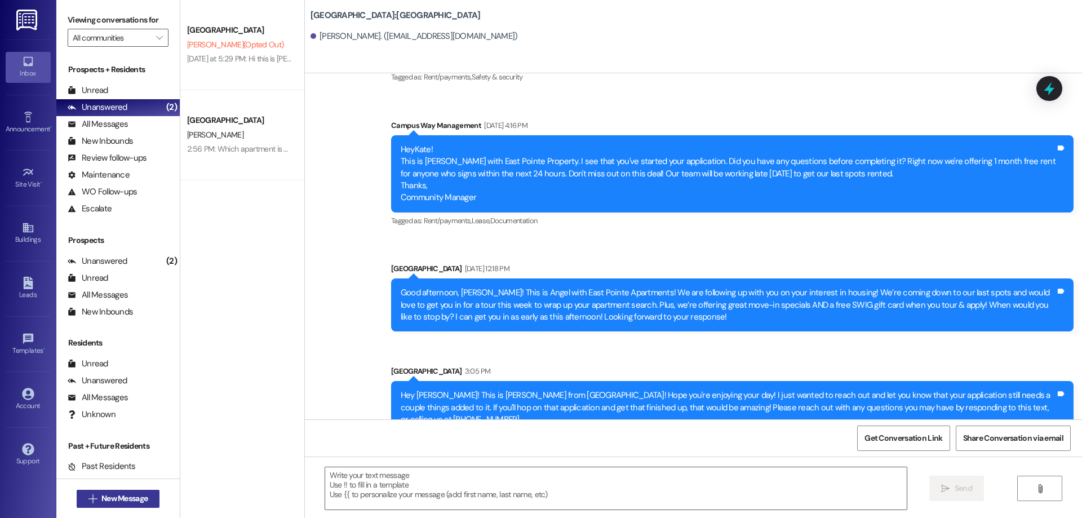
click at [117, 495] on span "New Message" at bounding box center [124, 498] width 46 height 12
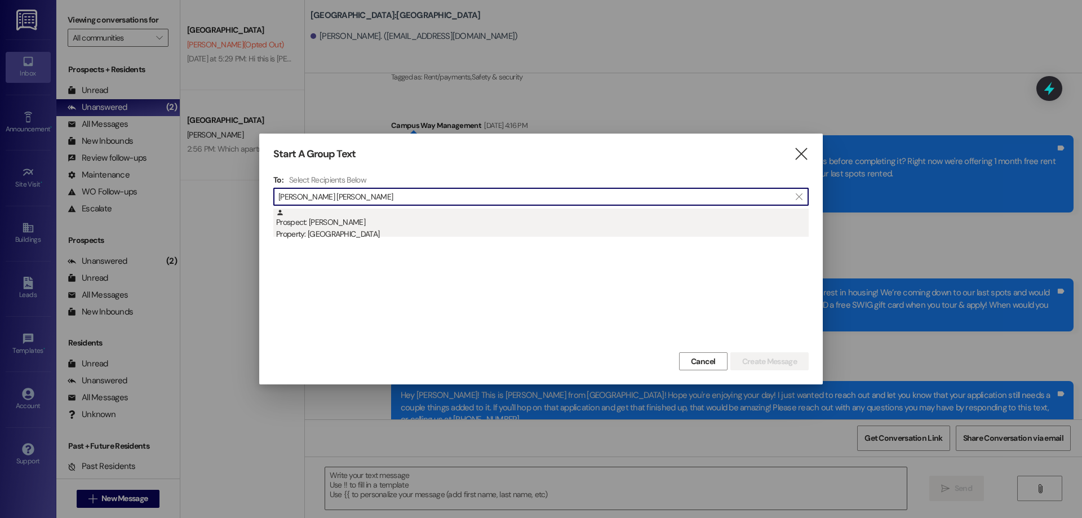
type input "[PERSON_NAME] [PERSON_NAME]"
click at [373, 212] on div "Prospect: [PERSON_NAME] Property: [GEOGRAPHIC_DATA]" at bounding box center [542, 224] width 532 height 32
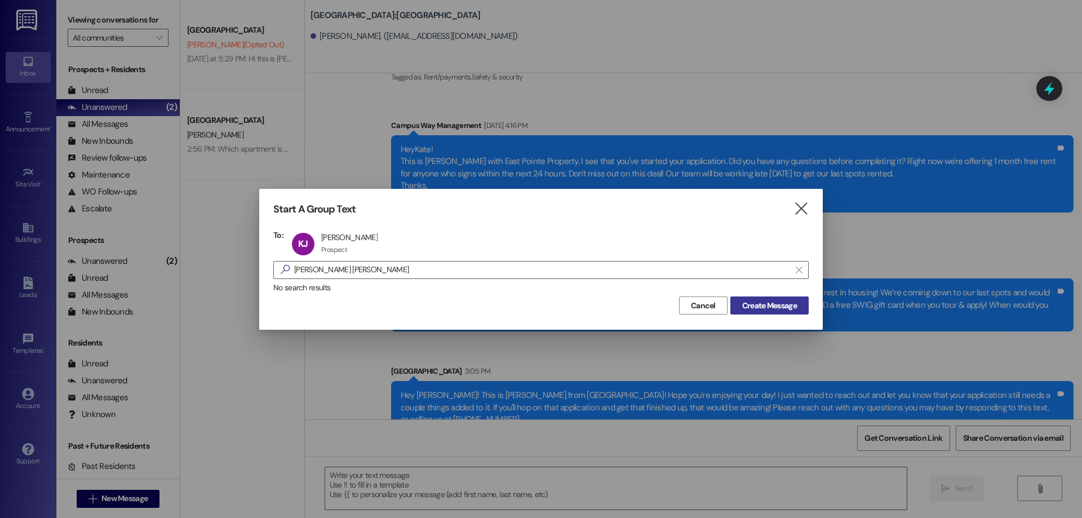
click at [777, 313] on button "Create Message" at bounding box center [769, 305] width 78 height 18
click at [777, 309] on span "Create Message" at bounding box center [769, 306] width 55 height 12
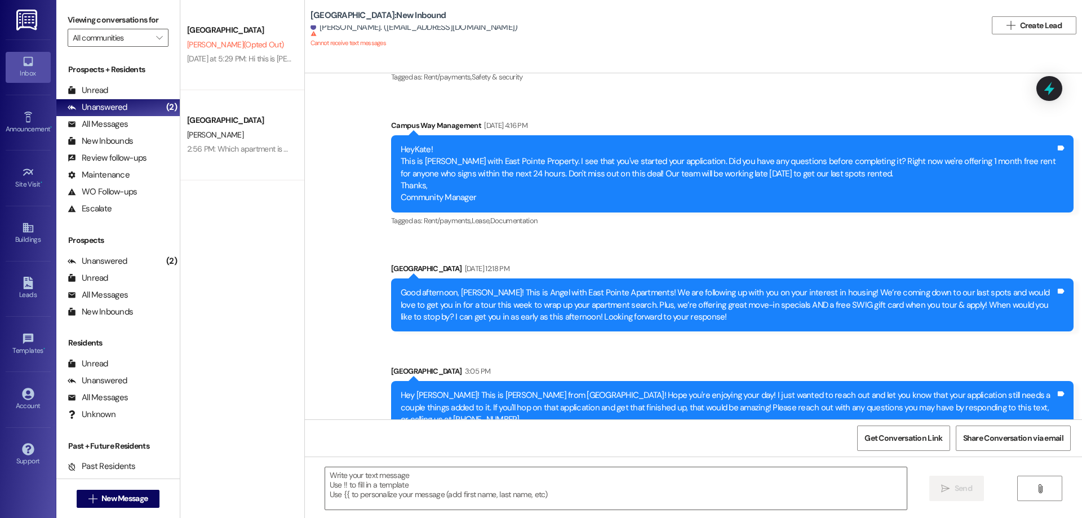
scroll to position [0, 0]
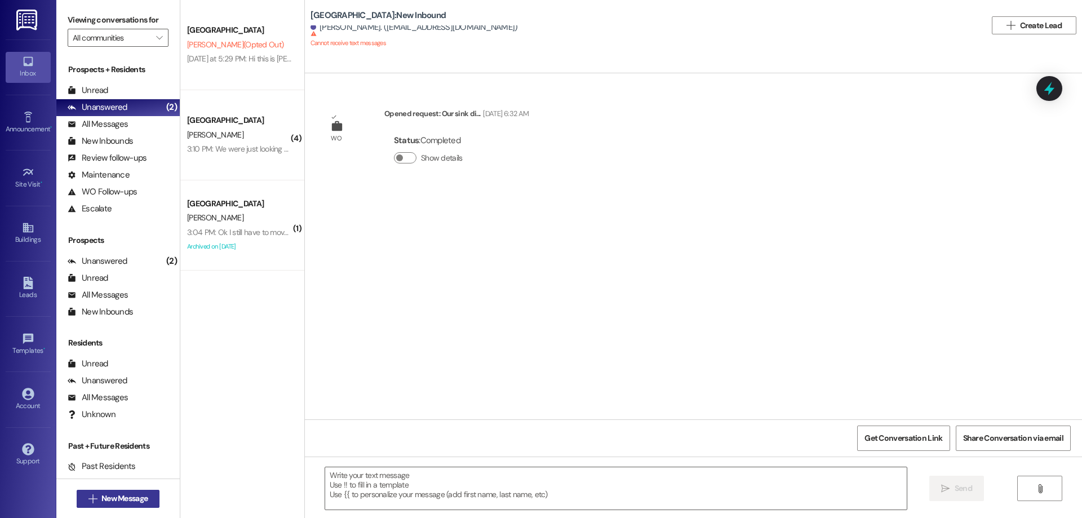
click at [131, 506] on button " New Message" at bounding box center [118, 499] width 83 height 18
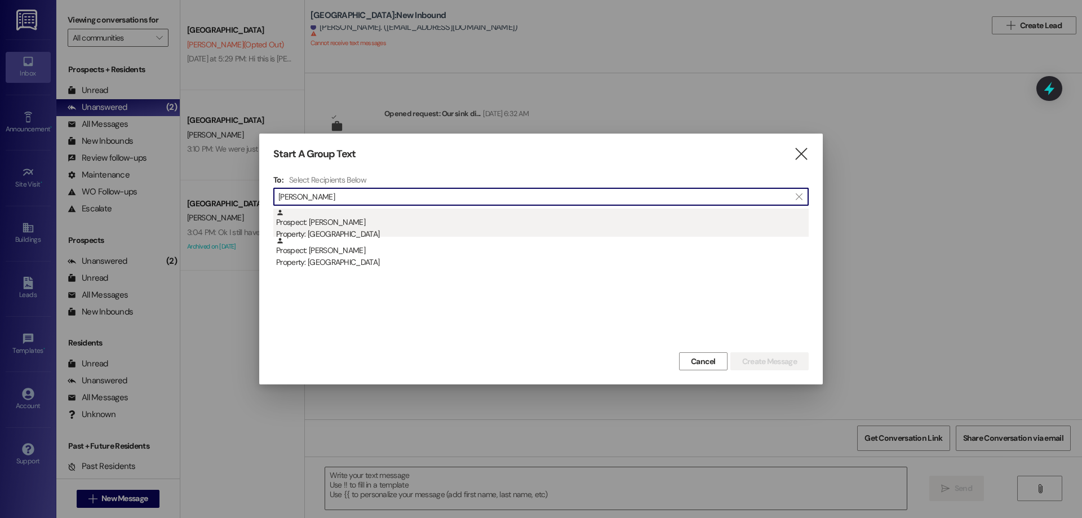
type input "[PERSON_NAME]"
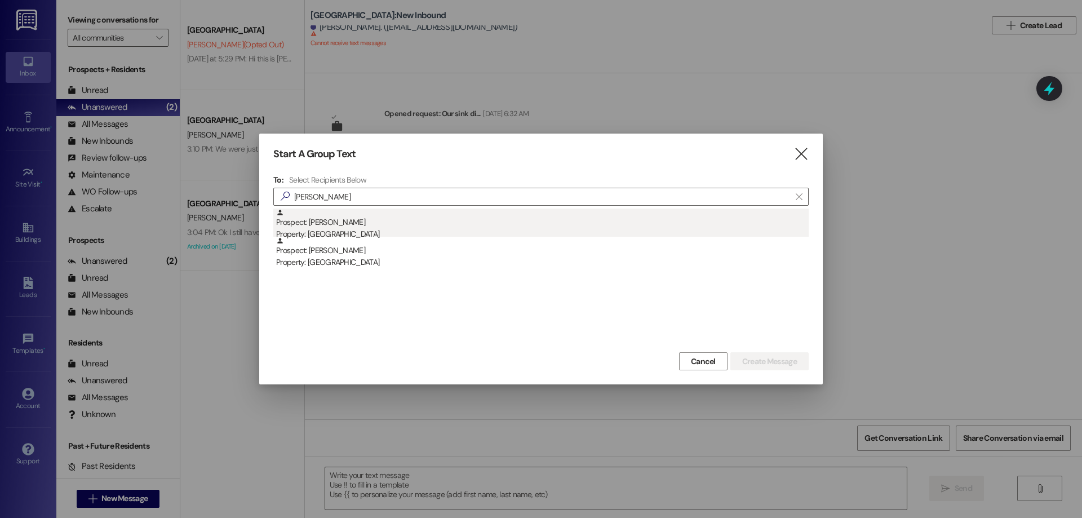
click at [565, 225] on div "Prospect: [PERSON_NAME] Property: [GEOGRAPHIC_DATA]" at bounding box center [542, 224] width 532 height 32
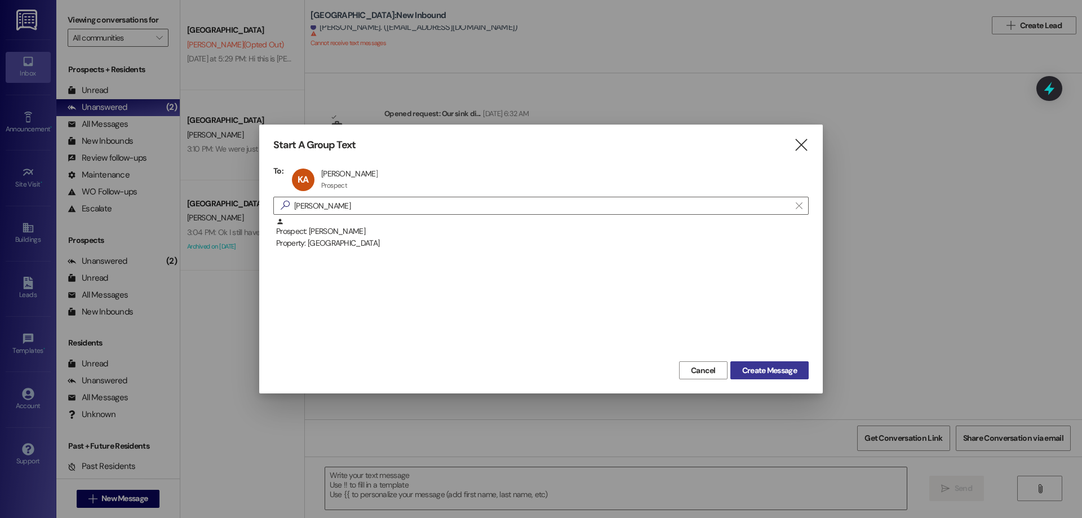
click at [749, 375] on span "Create Message" at bounding box center [769, 371] width 55 height 12
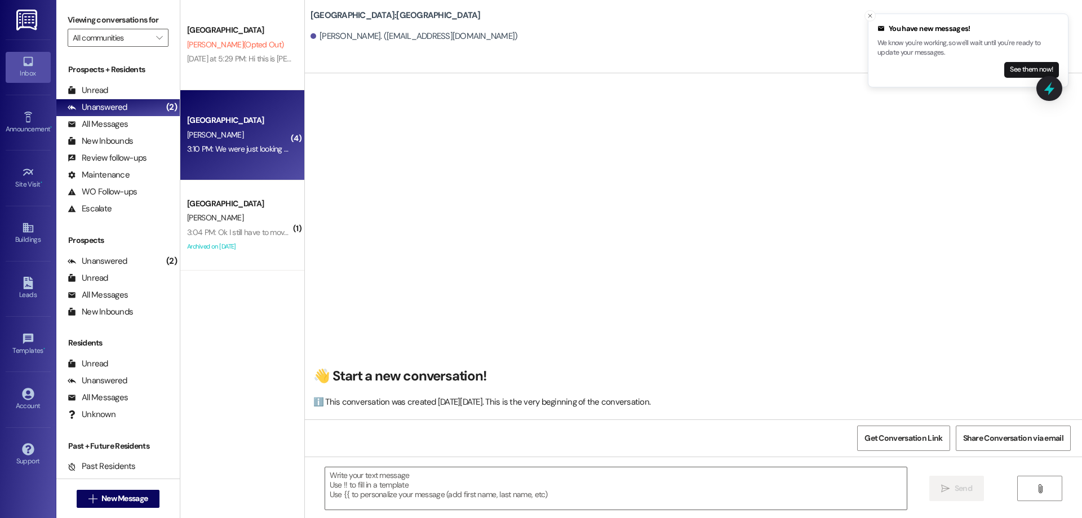
click at [223, 128] on div "[PERSON_NAME]" at bounding box center [239, 135] width 106 height 14
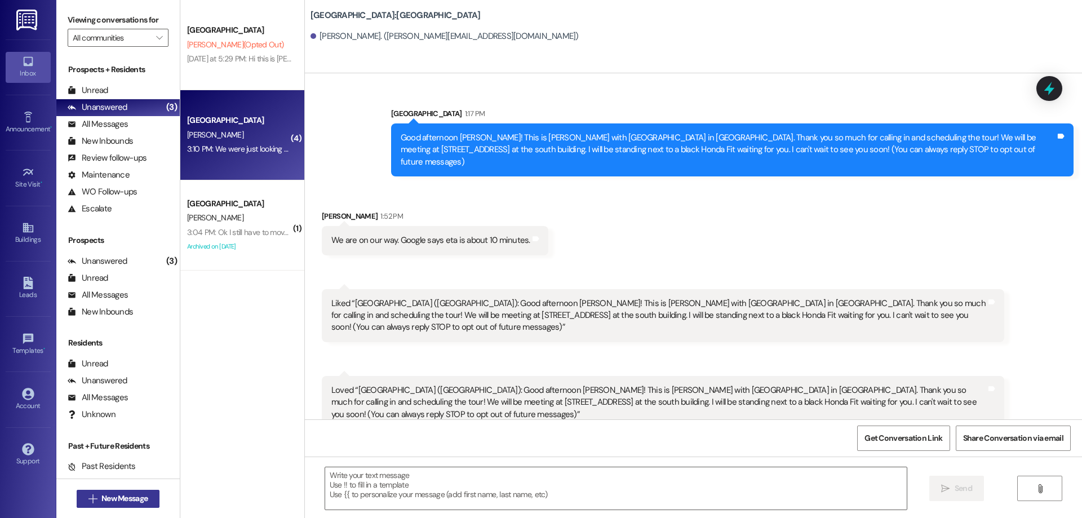
click at [126, 498] on span "New Message" at bounding box center [124, 498] width 46 height 12
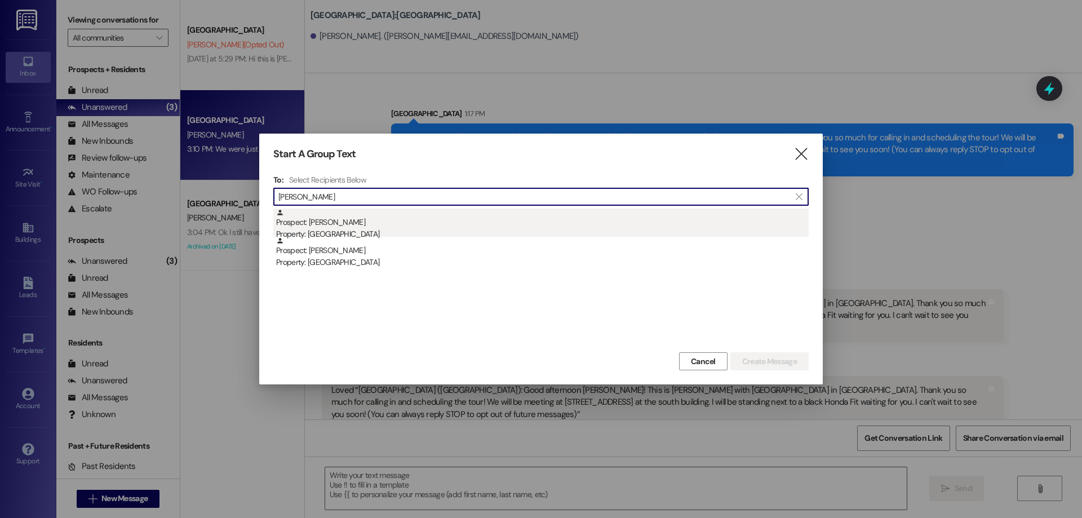
type input "[PERSON_NAME]"
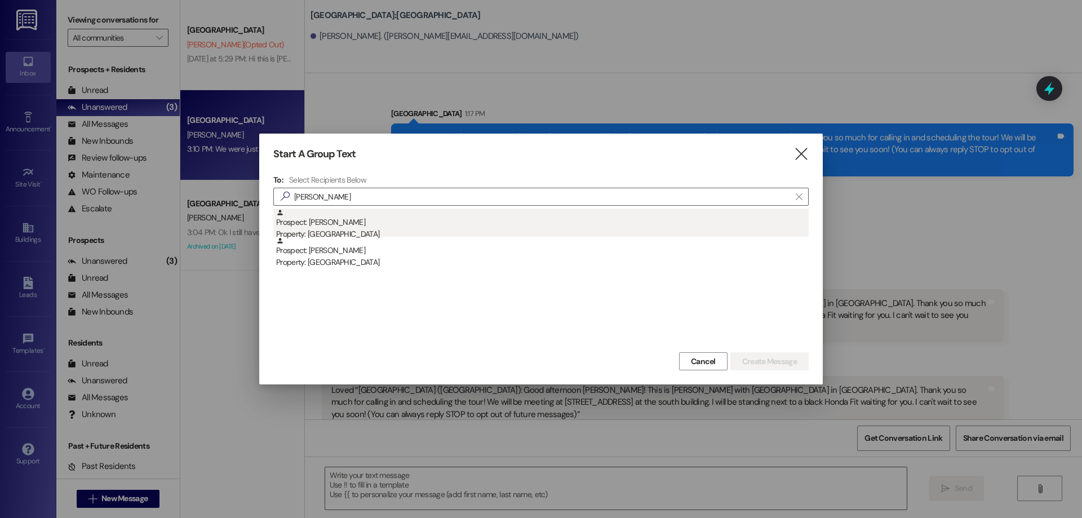
click at [461, 215] on div "Prospect: [PERSON_NAME] Property: Center Pointe" at bounding box center [542, 224] width 532 height 32
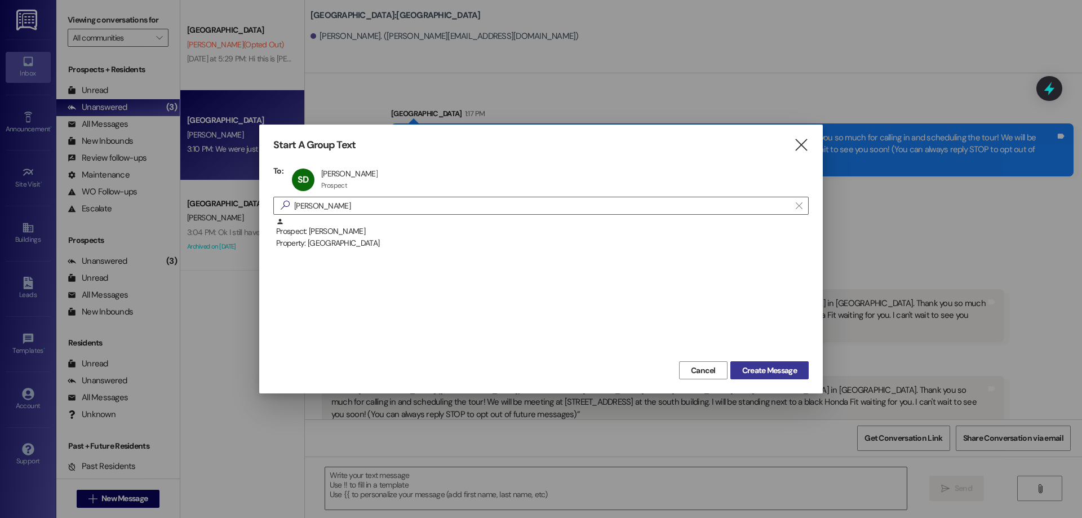
click at [776, 375] on span "Create Message" at bounding box center [769, 371] width 55 height 12
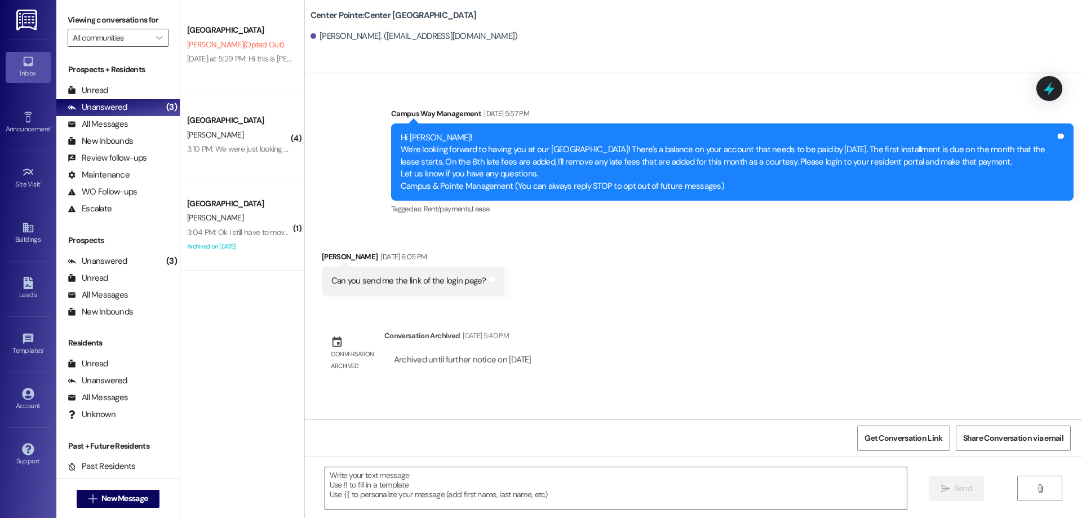
click at [512, 507] on textarea at bounding box center [615, 488] width 581 height 42
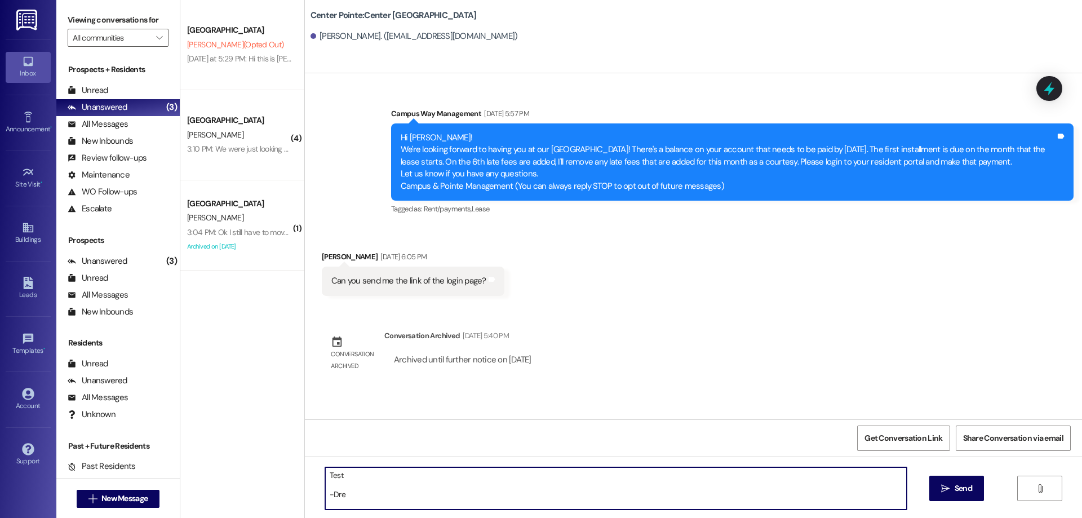
type textarea "Test -Drew"
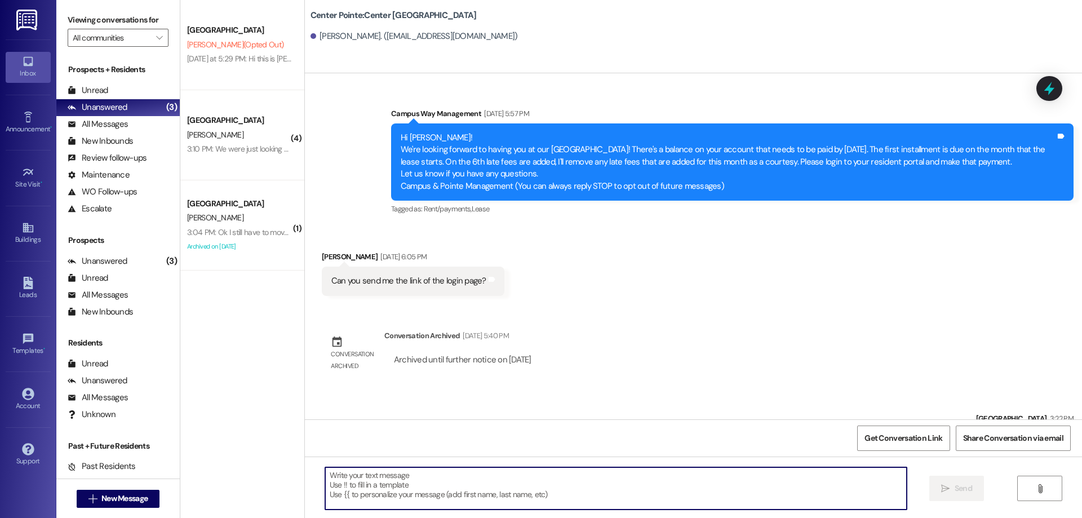
scroll to position [71, 0]
